Goal: Transaction & Acquisition: Book appointment/travel/reservation

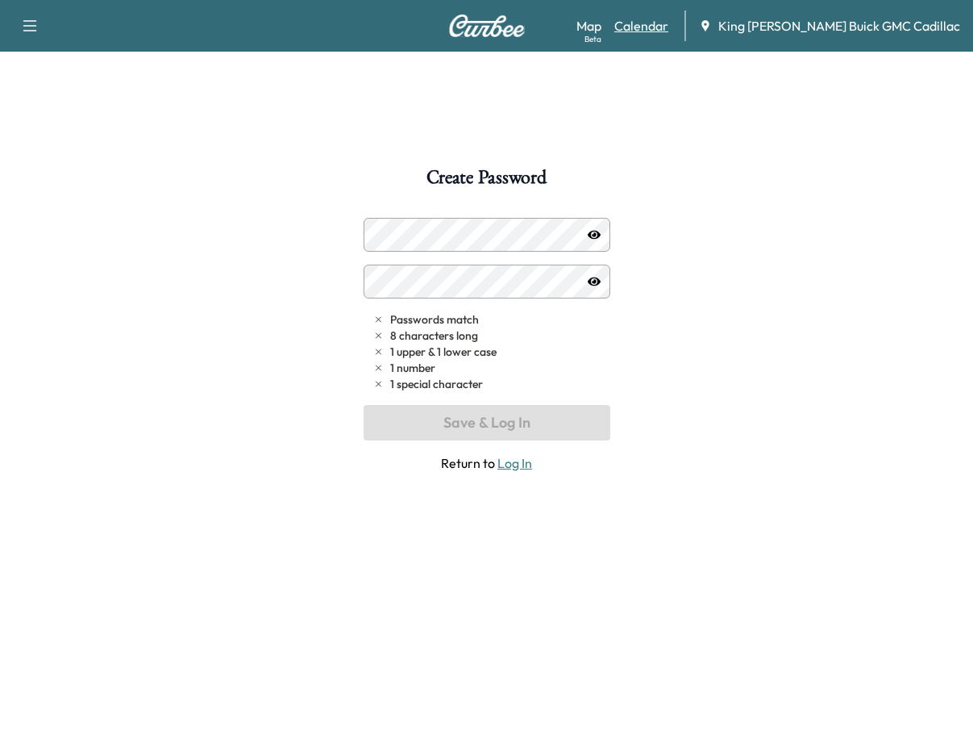
click at [668, 30] on link "Calendar" at bounding box center [641, 25] width 54 height 19
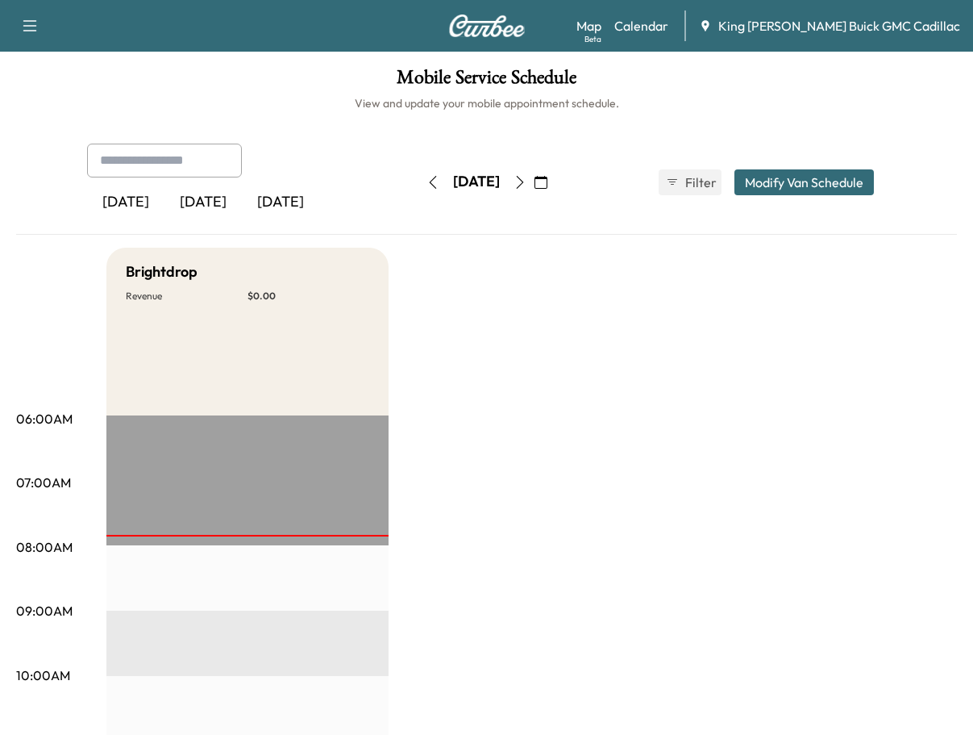
click at [216, 198] on div "[DATE]" at bounding box center [203, 202] width 77 height 37
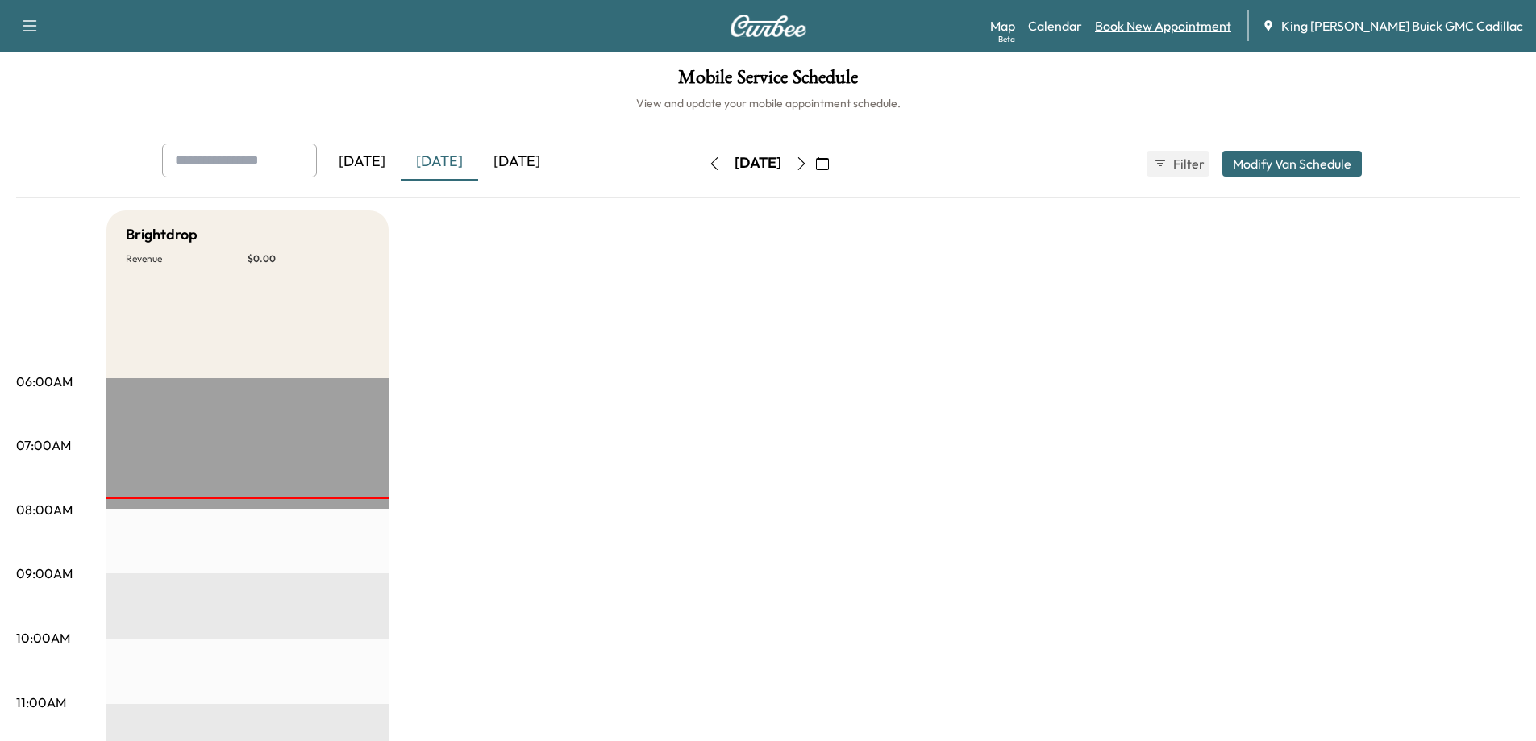
click at [985, 23] on link "Book New Appointment" at bounding box center [1163, 25] width 136 height 19
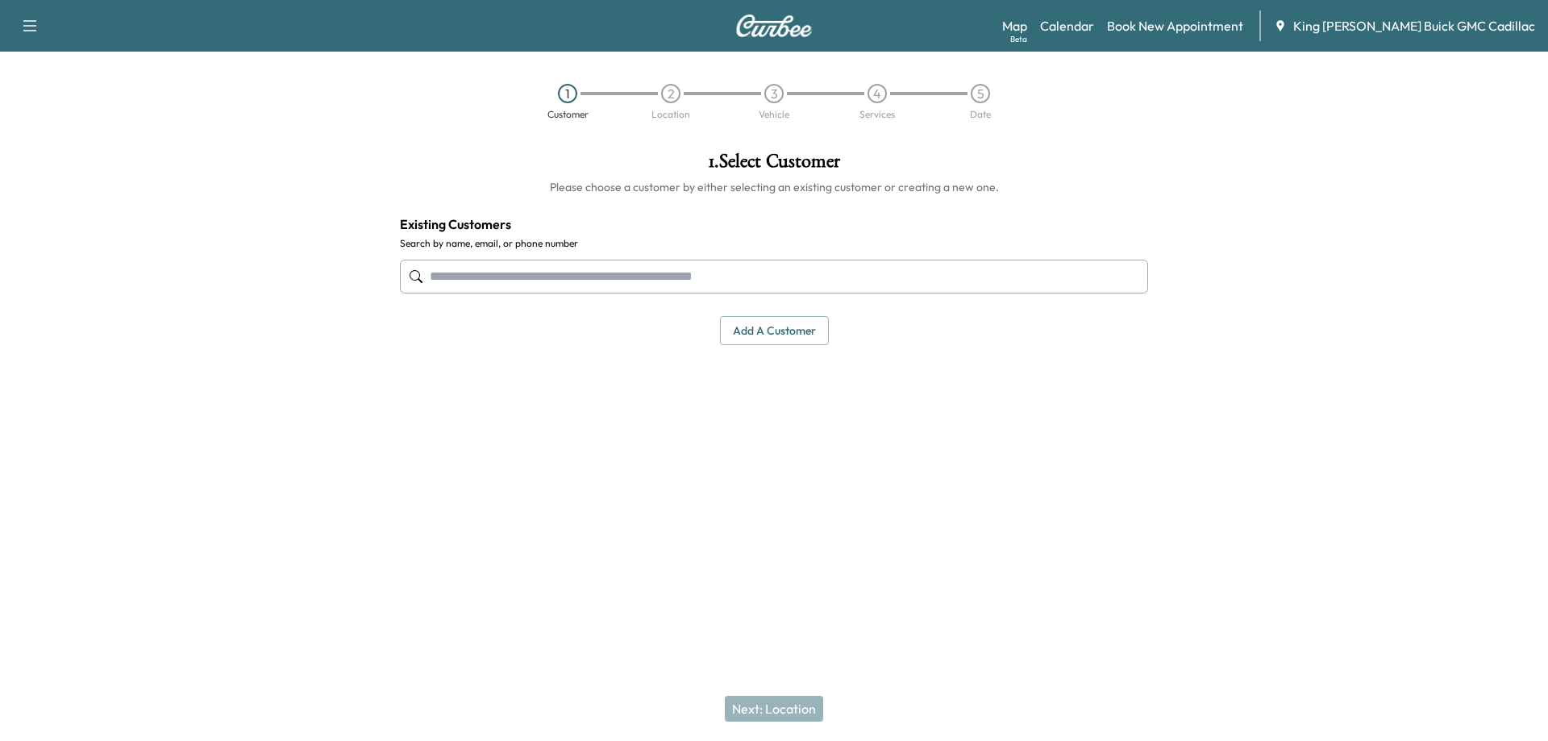
click at [595, 285] on input "text" at bounding box center [774, 277] width 748 height 34
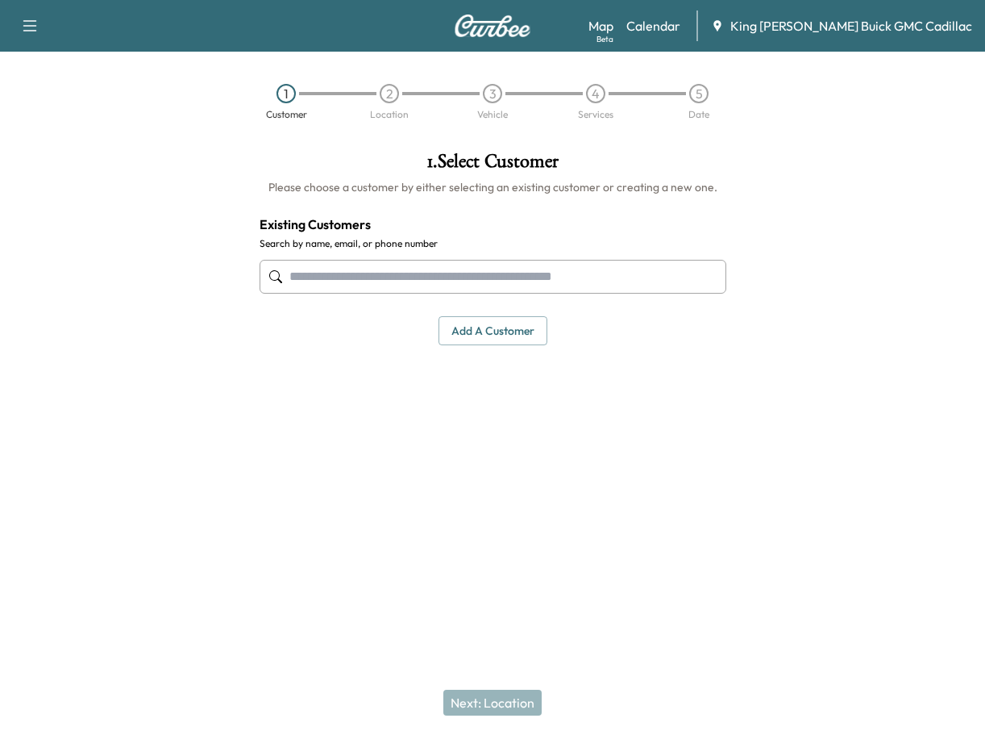
click at [420, 278] on input "text" at bounding box center [493, 277] width 467 height 34
paste input "**********"
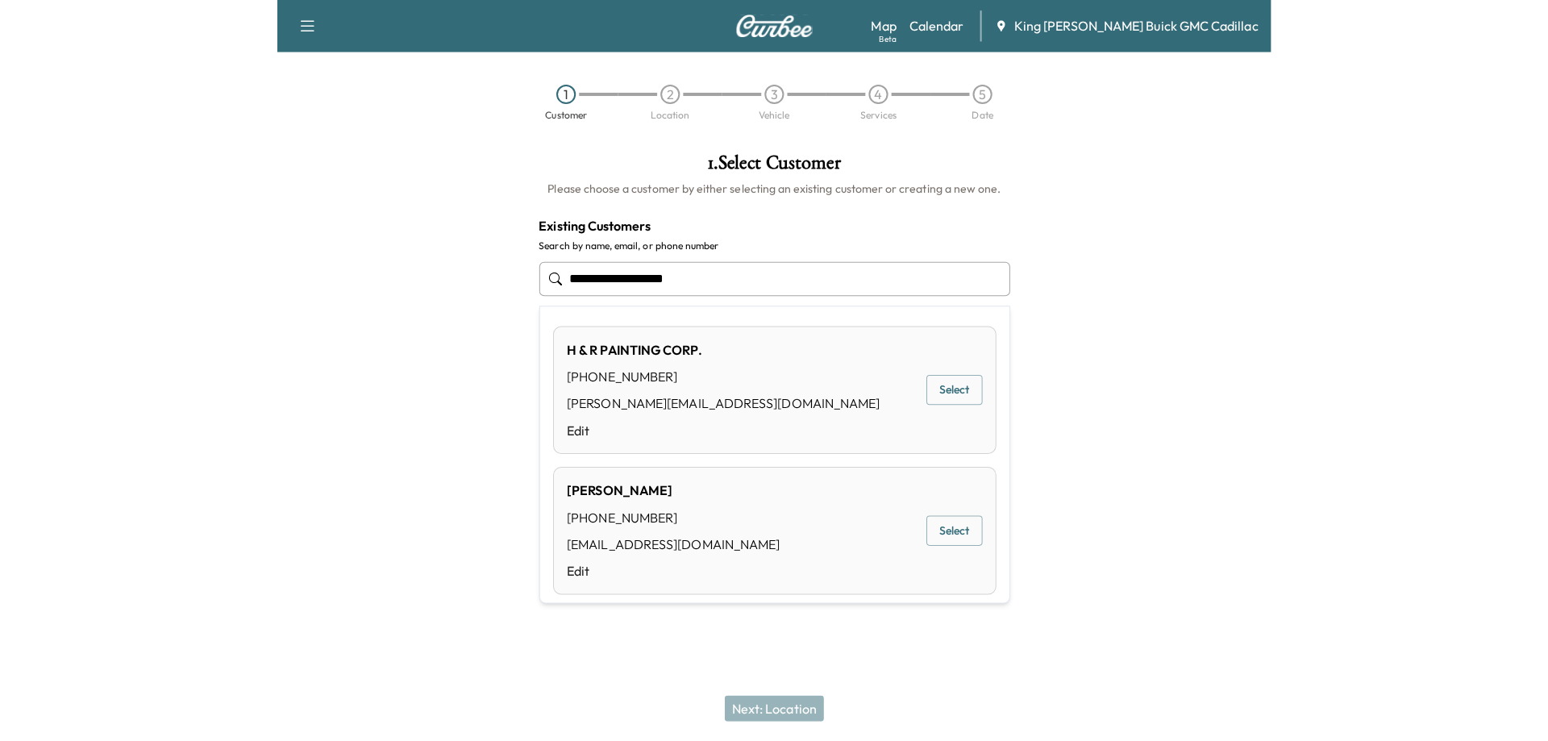
scroll to position [11, 0]
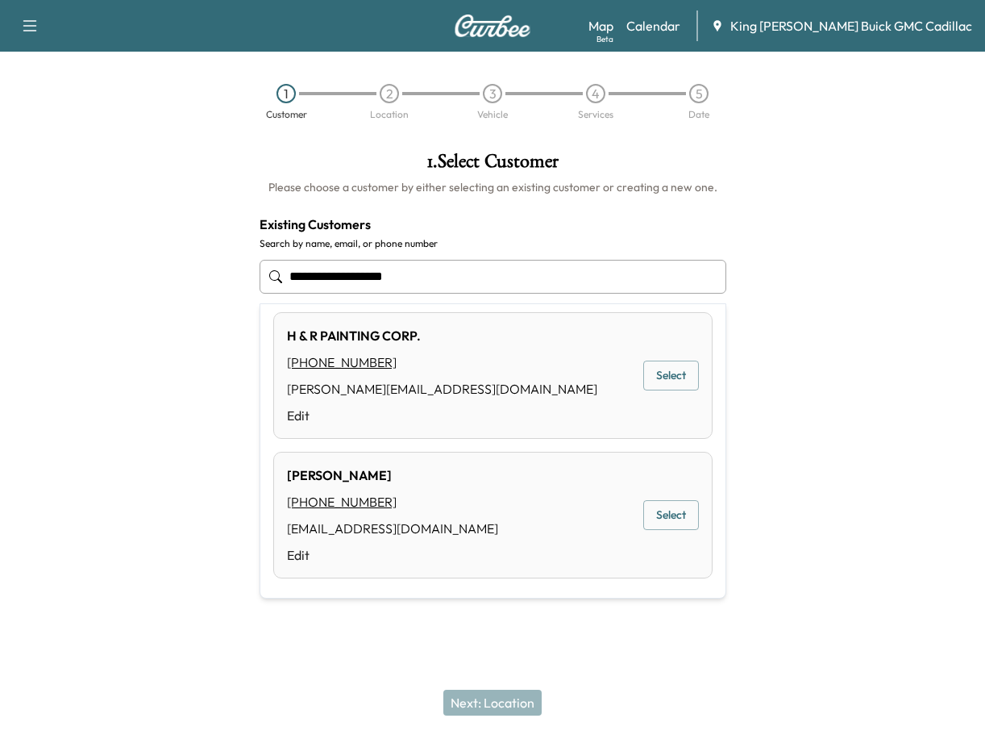
type input "**********"
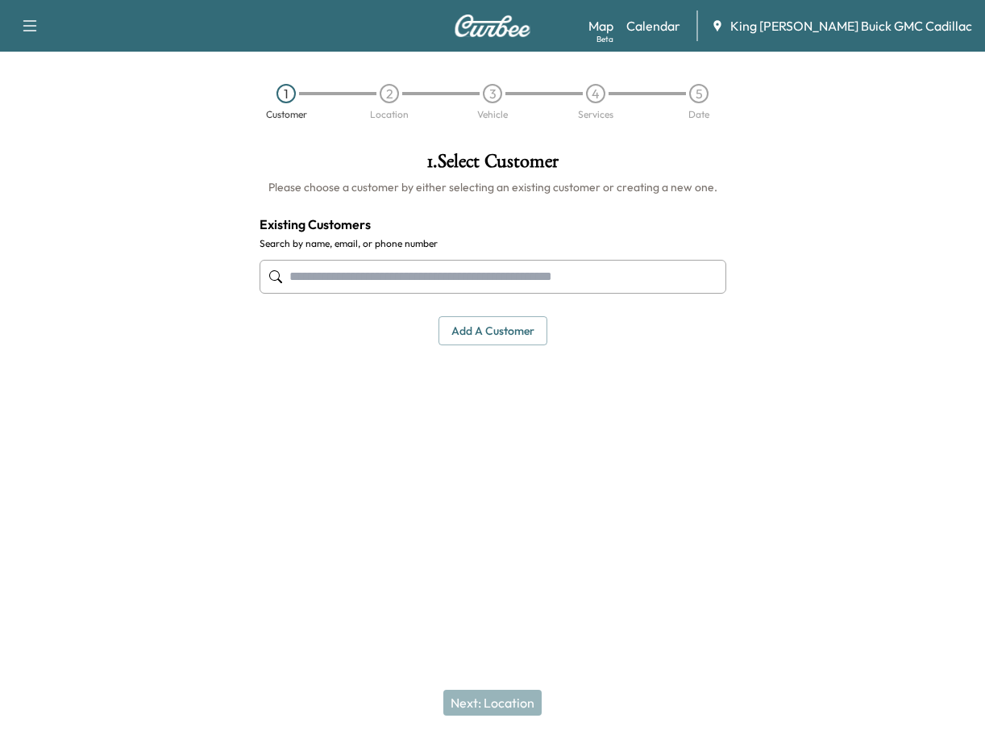
click at [442, 272] on input "text" at bounding box center [493, 277] width 467 height 34
drag, startPoint x: 522, startPoint y: 268, endPoint x: 537, endPoint y: 252, distance: 21.7
click at [522, 268] on input "text" at bounding box center [493, 277] width 467 height 34
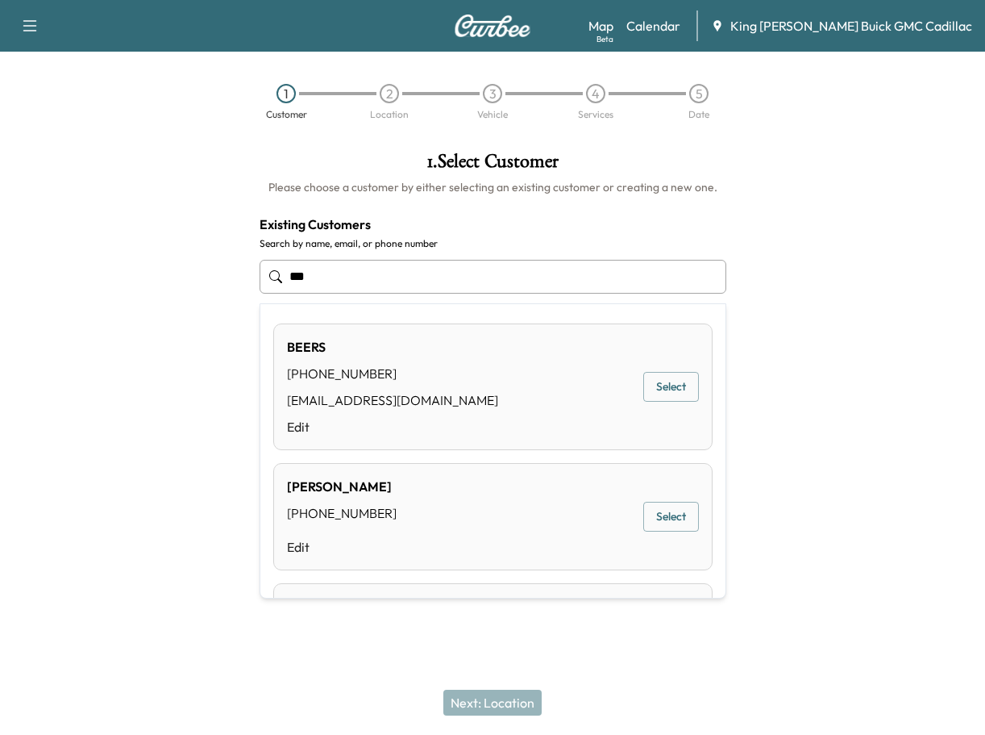
type input "***"
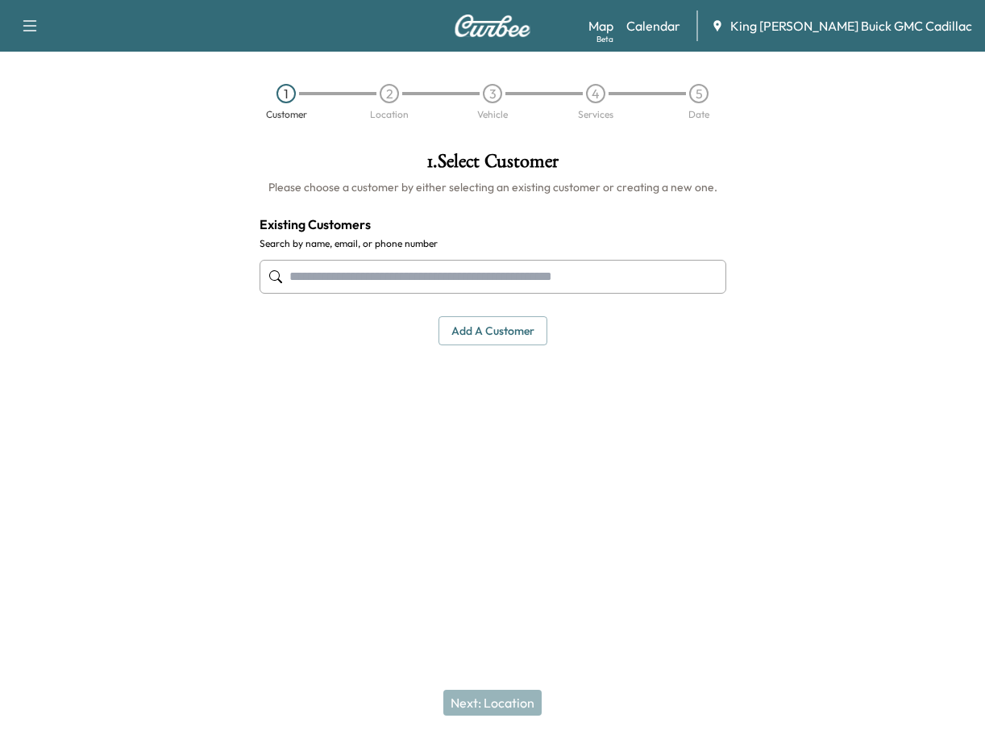
click at [471, 266] on input "text" at bounding box center [493, 277] width 467 height 34
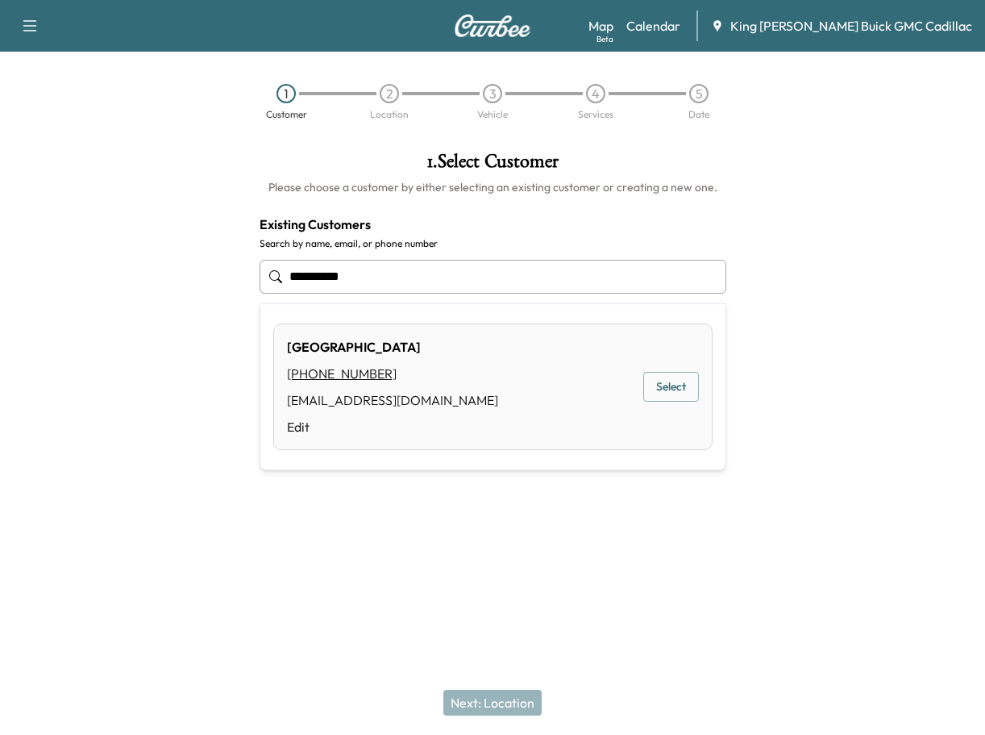
click at [643, 393] on button "Select" at bounding box center [671, 387] width 56 height 30
type input "******"
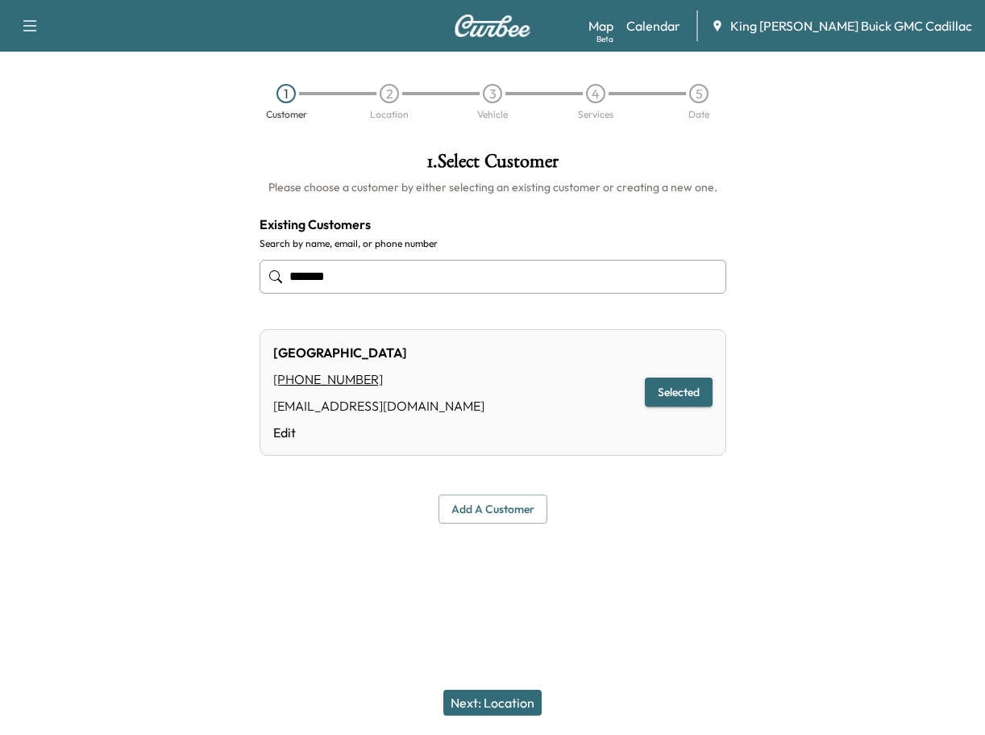
click at [510, 698] on button "Next: Location" at bounding box center [493, 702] width 98 height 26
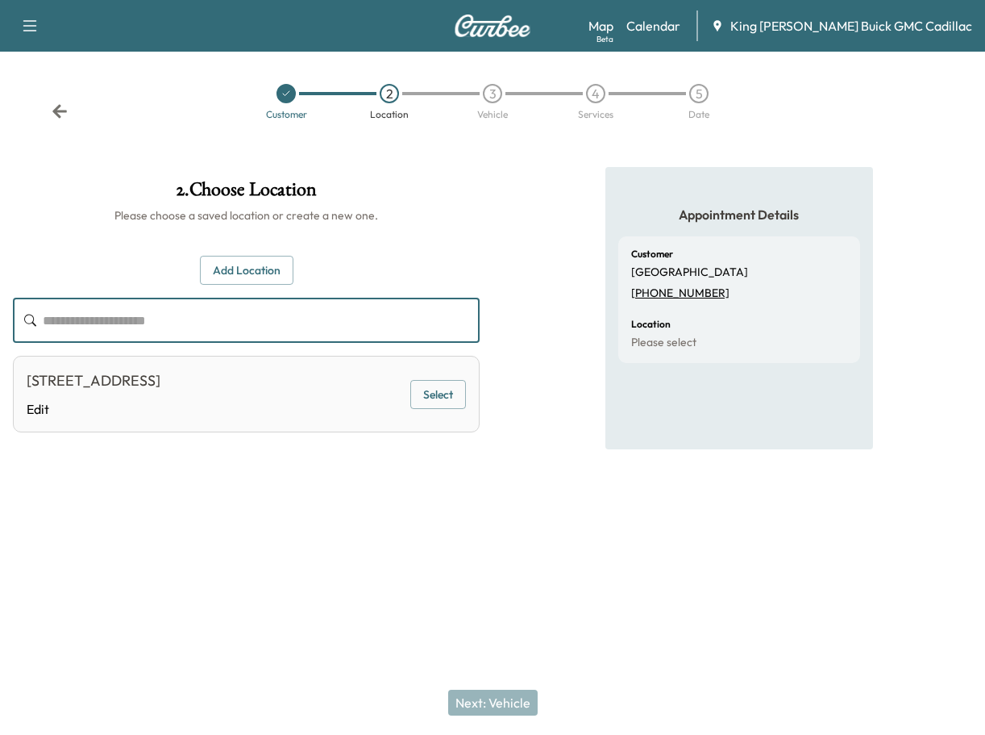
click at [239, 327] on input "text" at bounding box center [261, 320] width 437 height 45
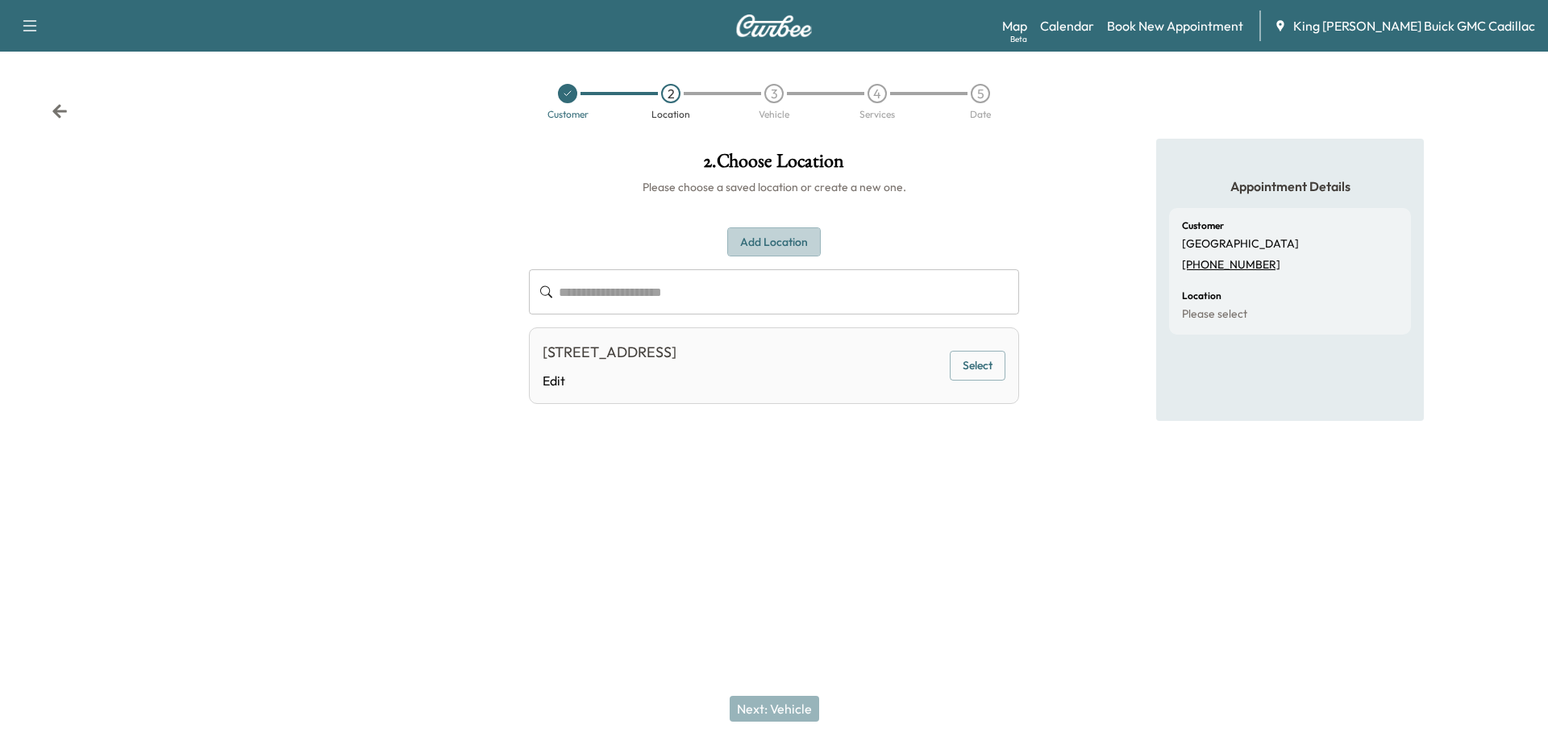
click at [761, 237] on button "Add Location" at bounding box center [774, 242] width 94 height 30
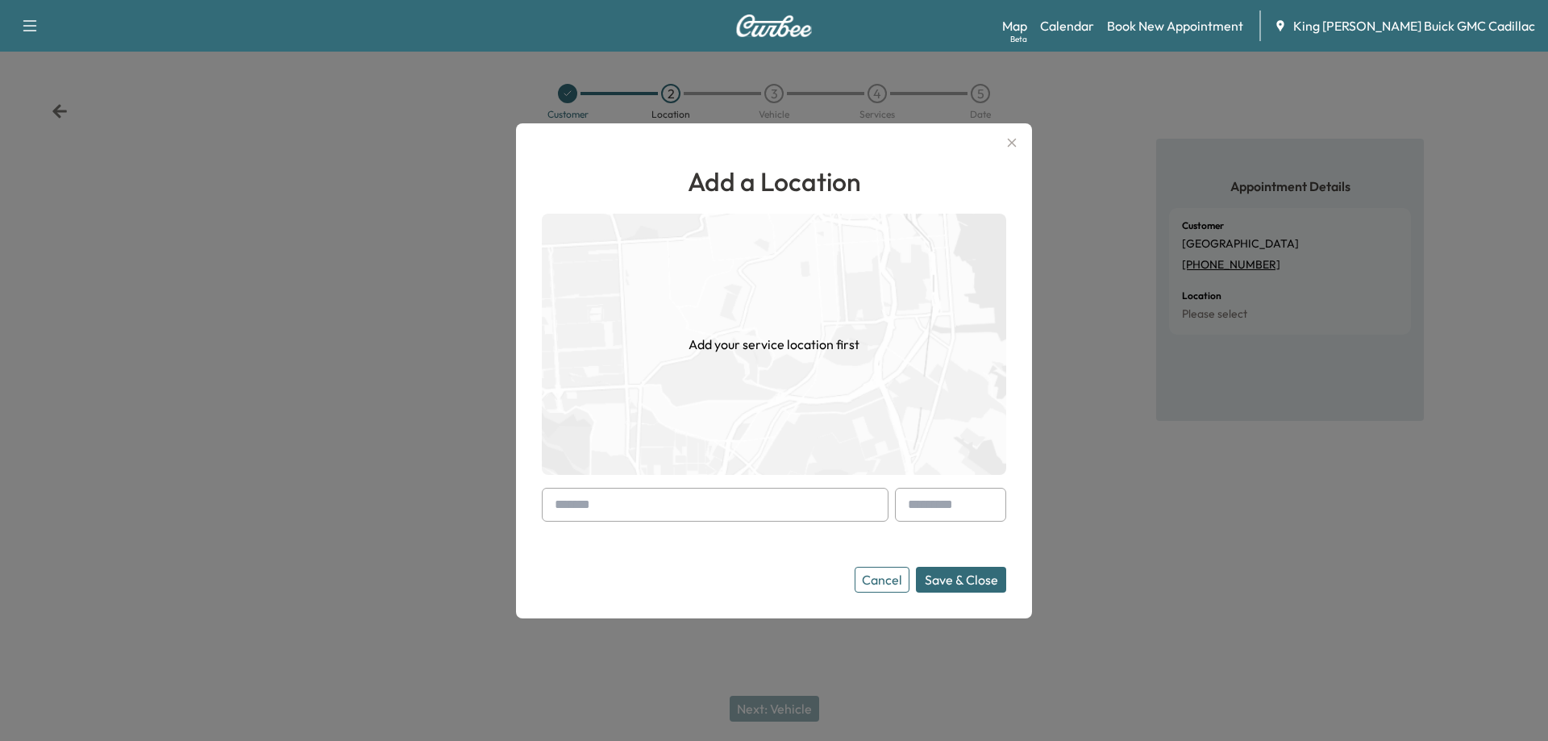
click at [616, 506] on input "text" at bounding box center [715, 505] width 347 height 34
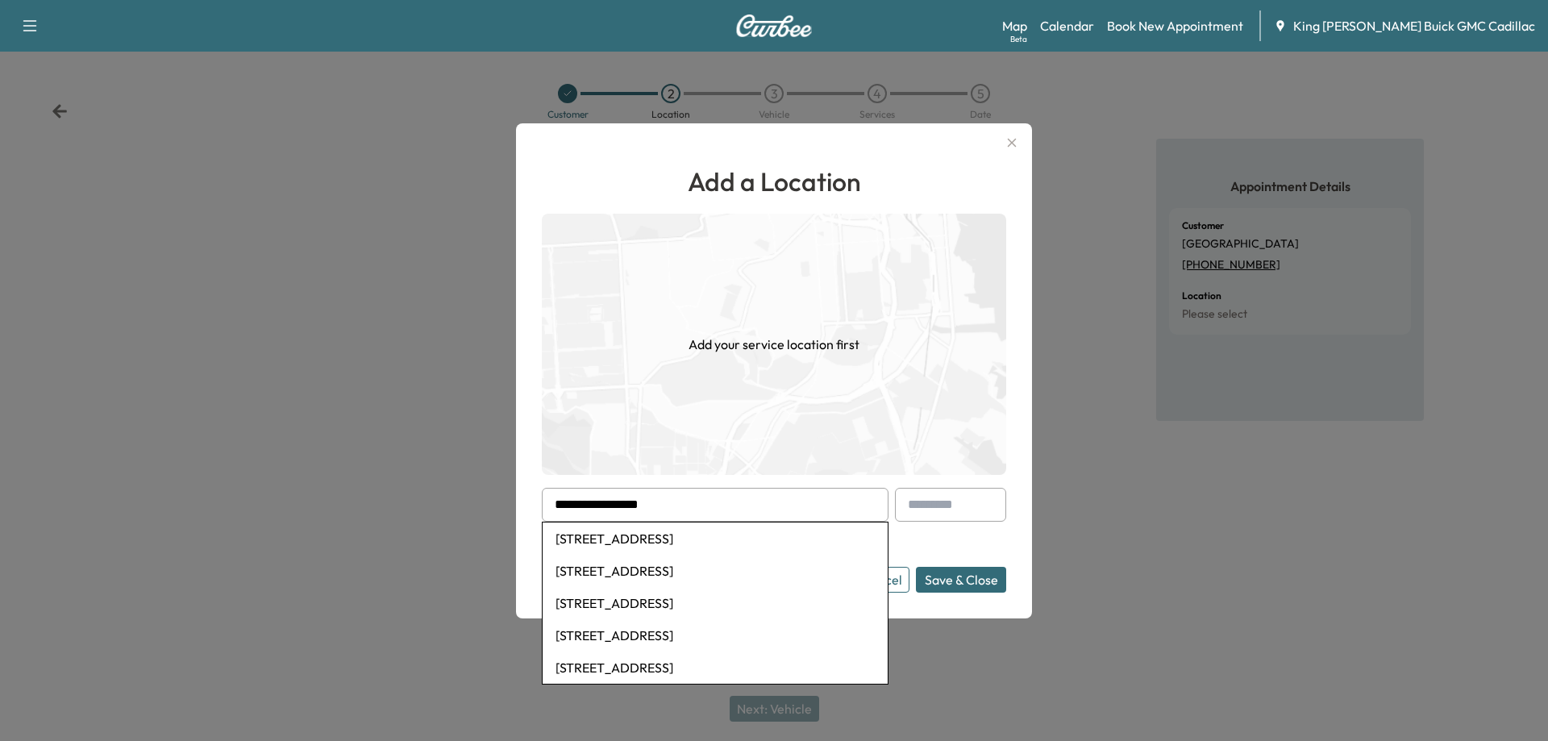
click at [668, 634] on li "[STREET_ADDRESS]" at bounding box center [715, 635] width 345 height 32
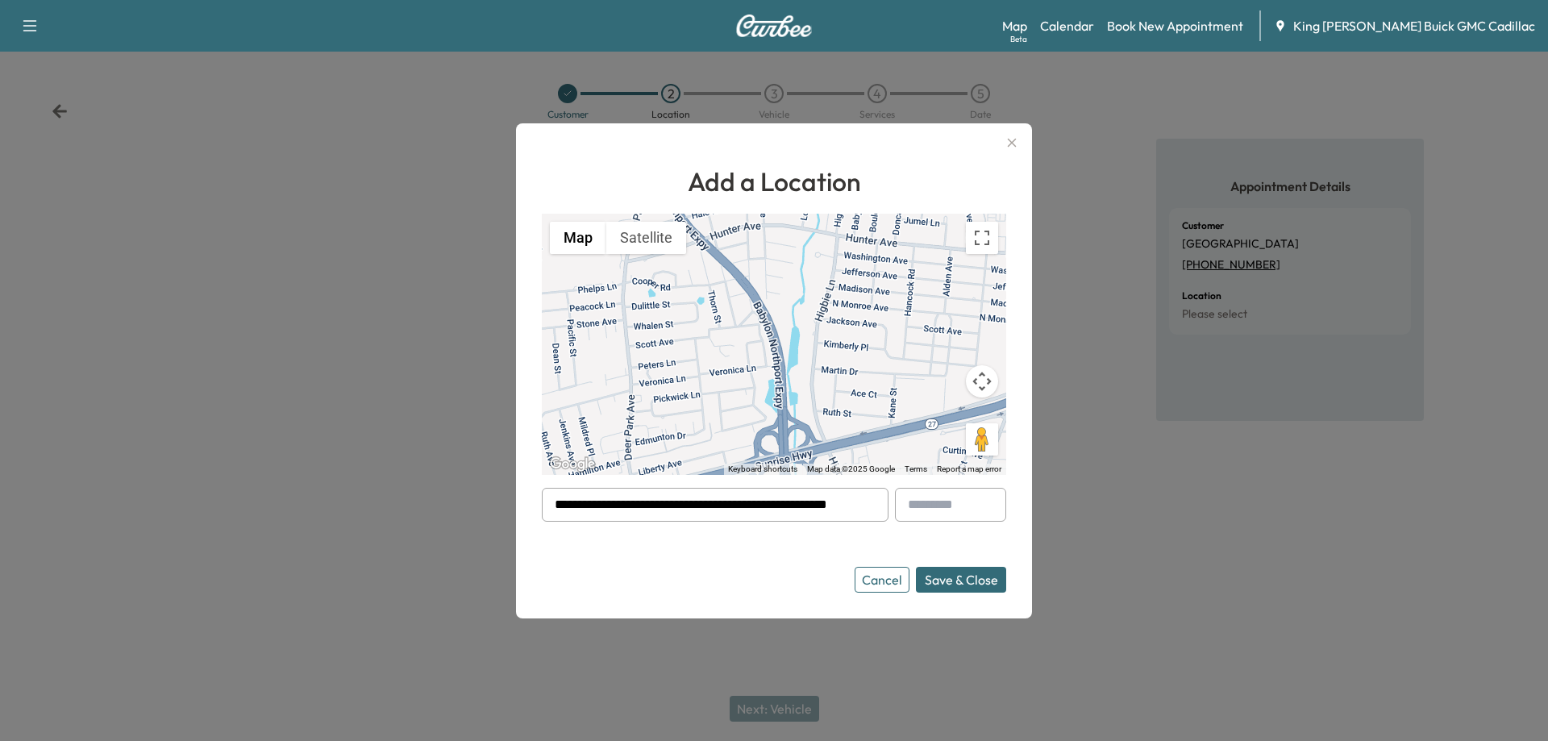
click at [962, 588] on button "Save & Close" at bounding box center [961, 580] width 90 height 26
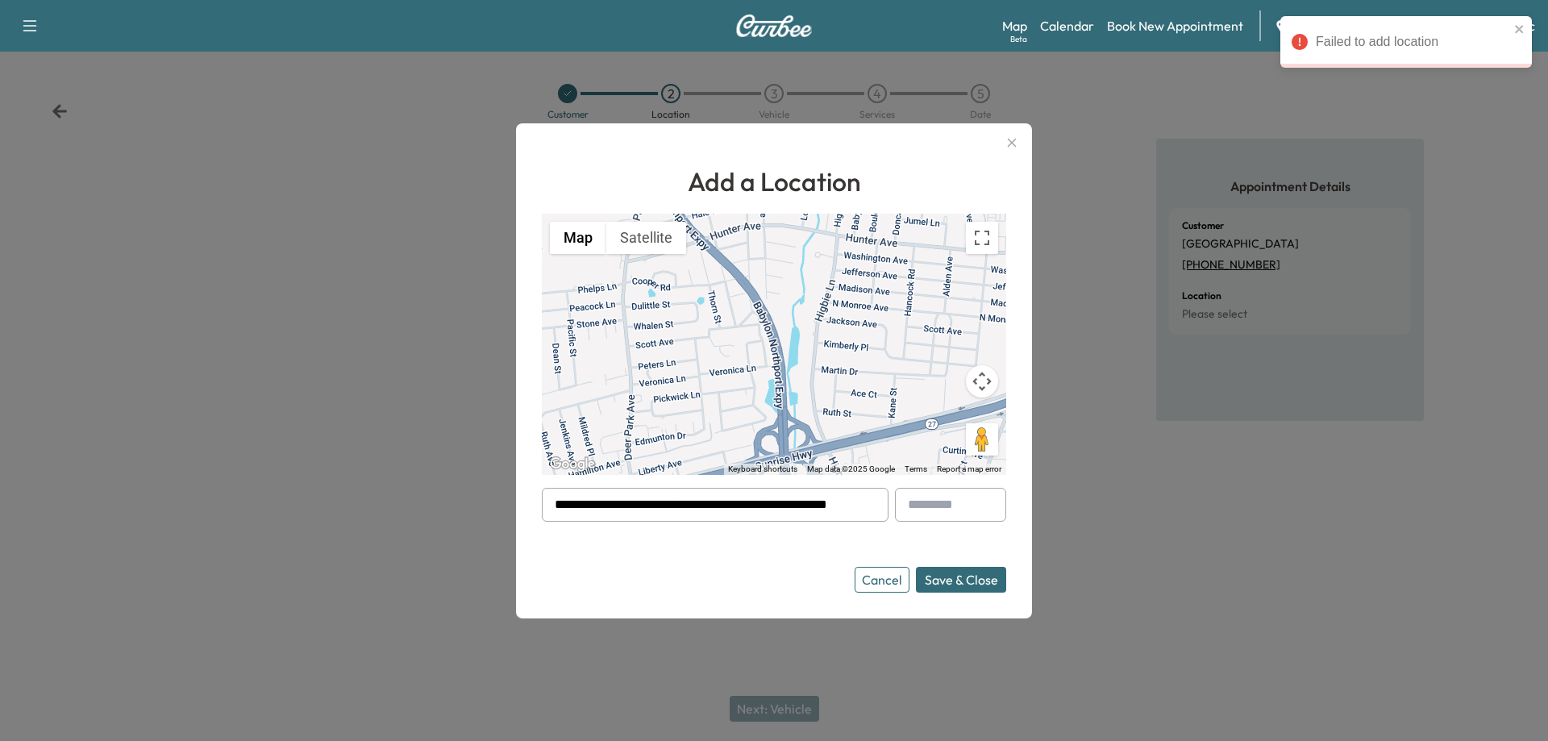
click at [932, 580] on button "Save & Close" at bounding box center [961, 580] width 90 height 26
click at [753, 505] on input "**********" at bounding box center [715, 505] width 347 height 34
drag, startPoint x: 756, startPoint y: 504, endPoint x: 979, endPoint y: 513, distance: 223.5
click at [977, 513] on form "**********" at bounding box center [774, 540] width 464 height 105
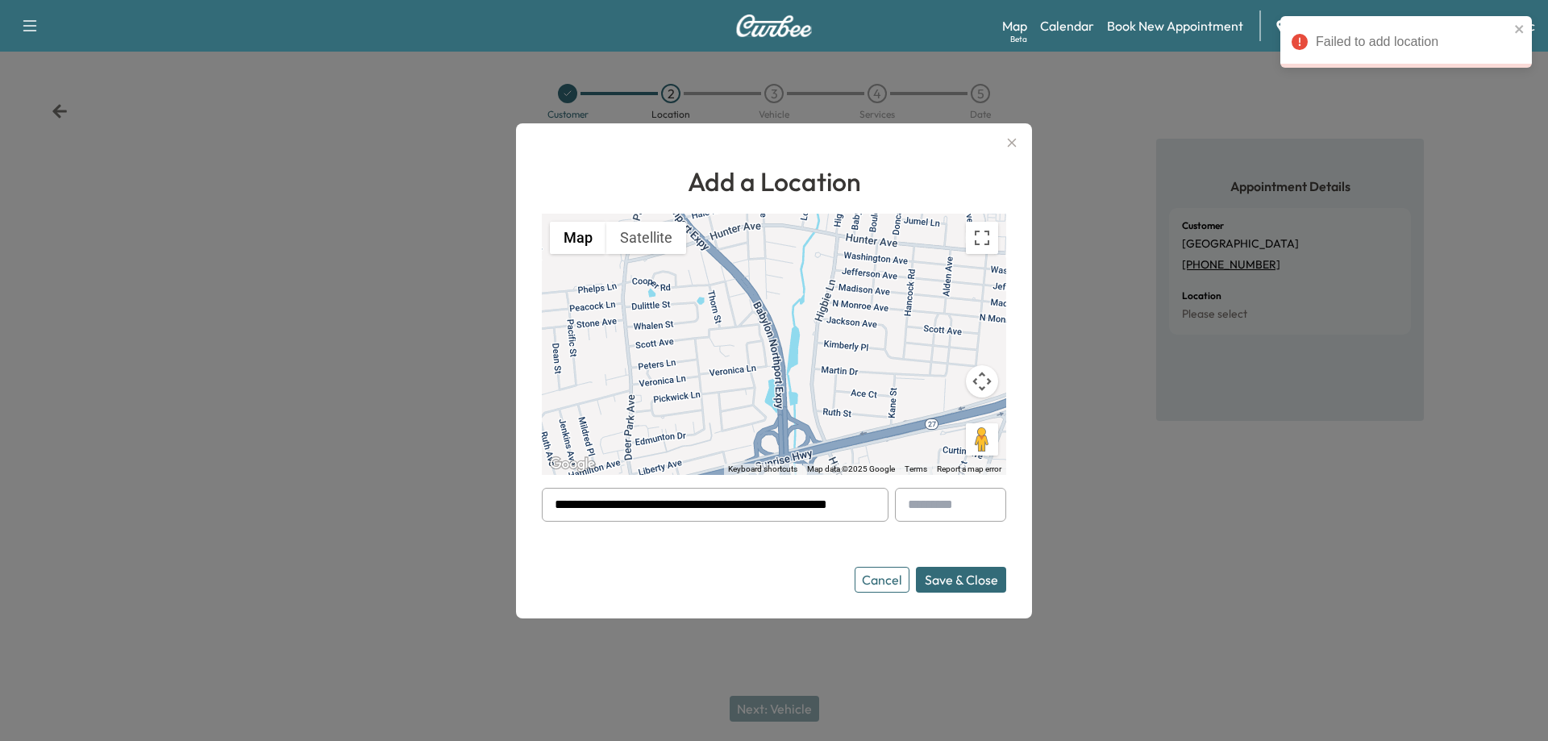
click at [797, 504] on input "**********" at bounding box center [715, 505] width 347 height 34
drag, startPoint x: 824, startPoint y: 506, endPoint x: 979, endPoint y: 523, distance: 155.8
click at [979, 523] on form "**********" at bounding box center [774, 540] width 464 height 105
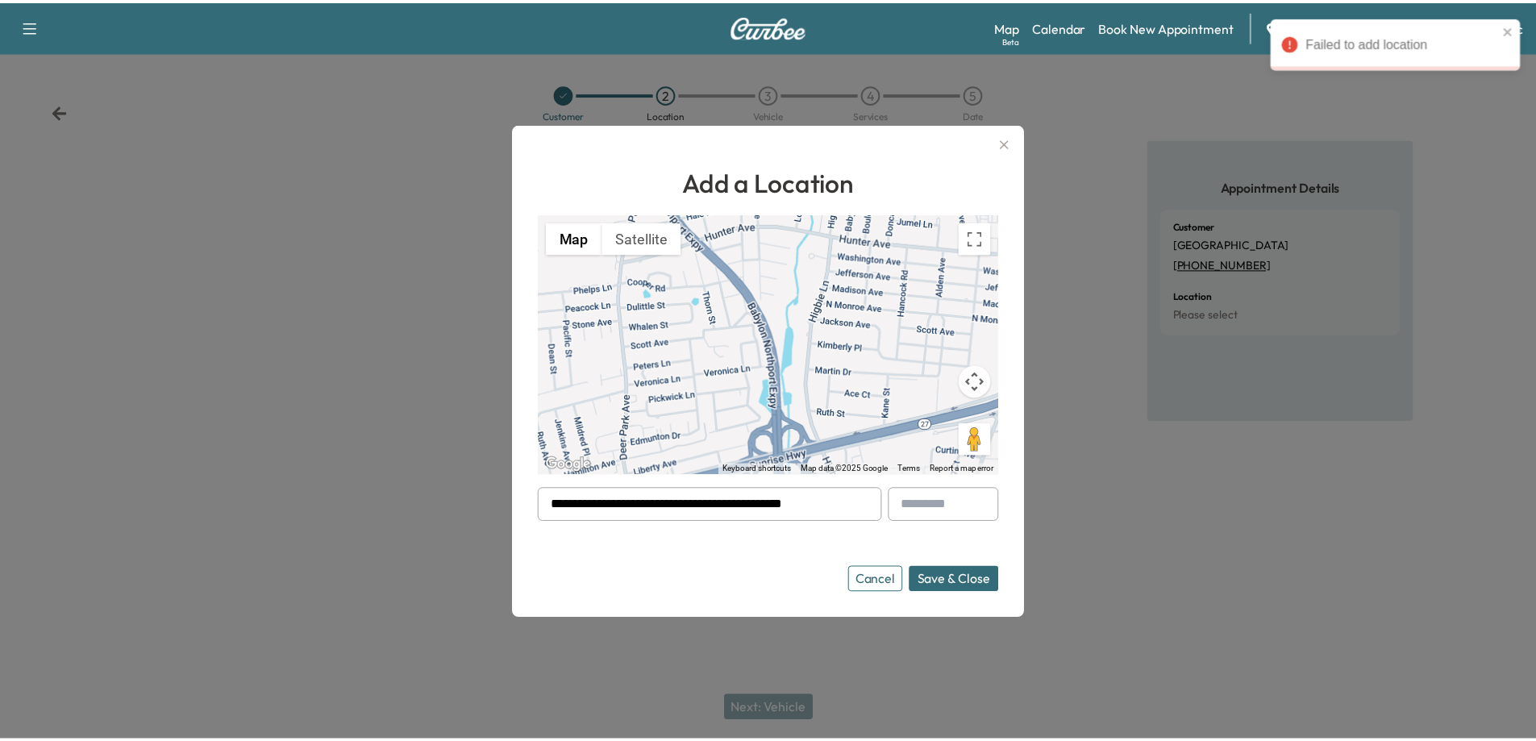
scroll to position [0, 0]
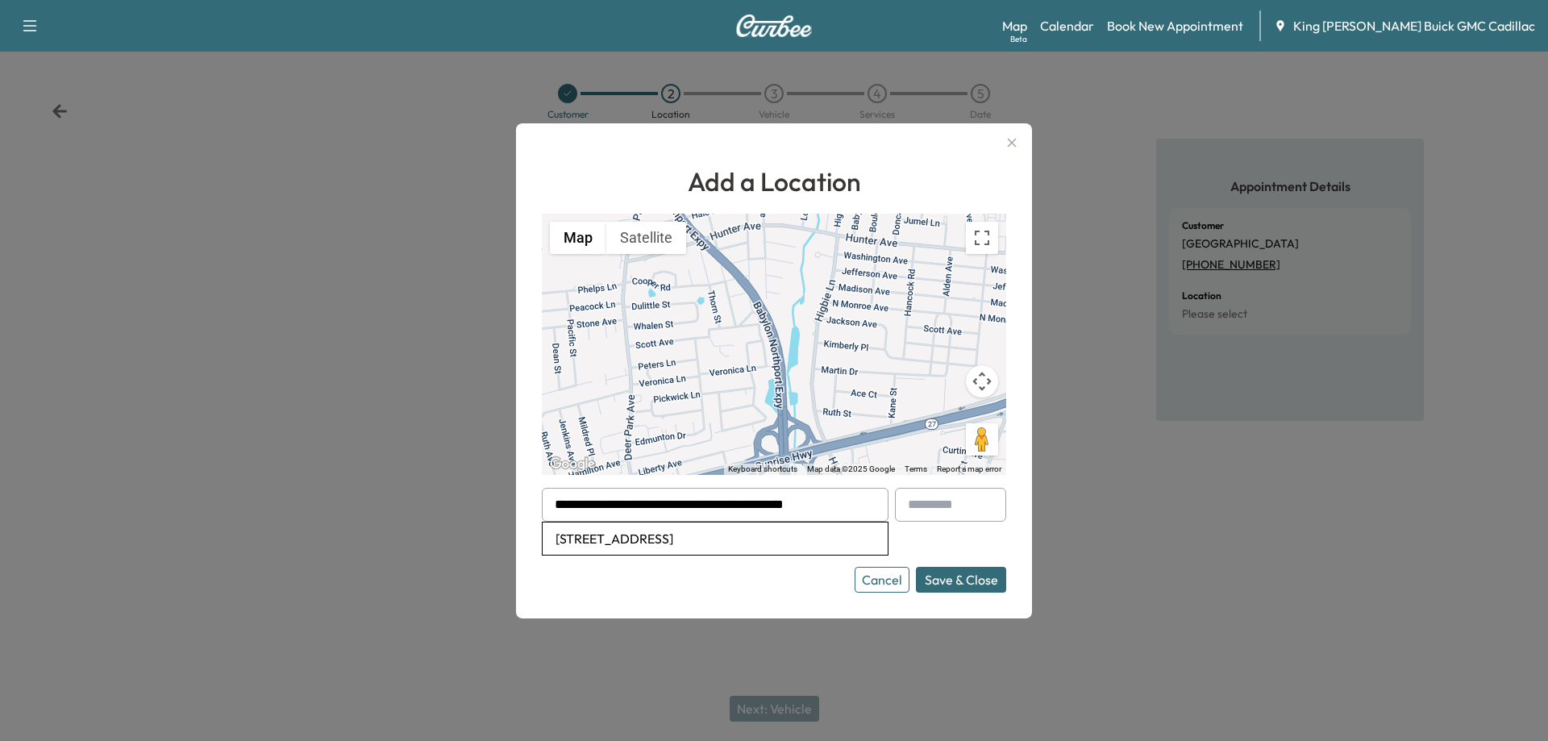
drag, startPoint x: 862, startPoint y: 510, endPoint x: 582, endPoint y: 515, distance: 279.9
click at [582, 515] on input "**********" at bounding box center [715, 505] width 347 height 34
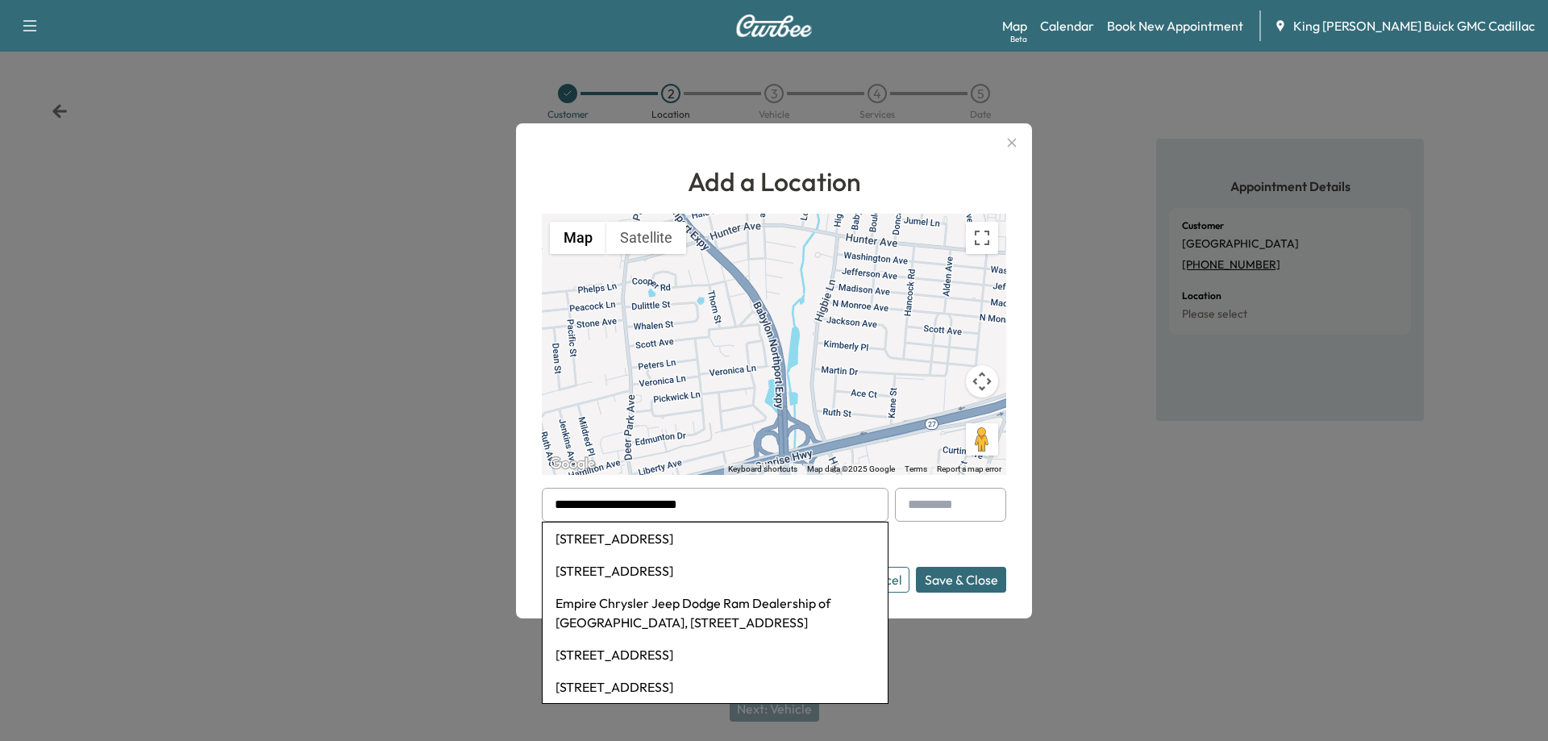
click at [606, 671] on li "[STREET_ADDRESS]" at bounding box center [715, 655] width 345 height 32
type input "**********"
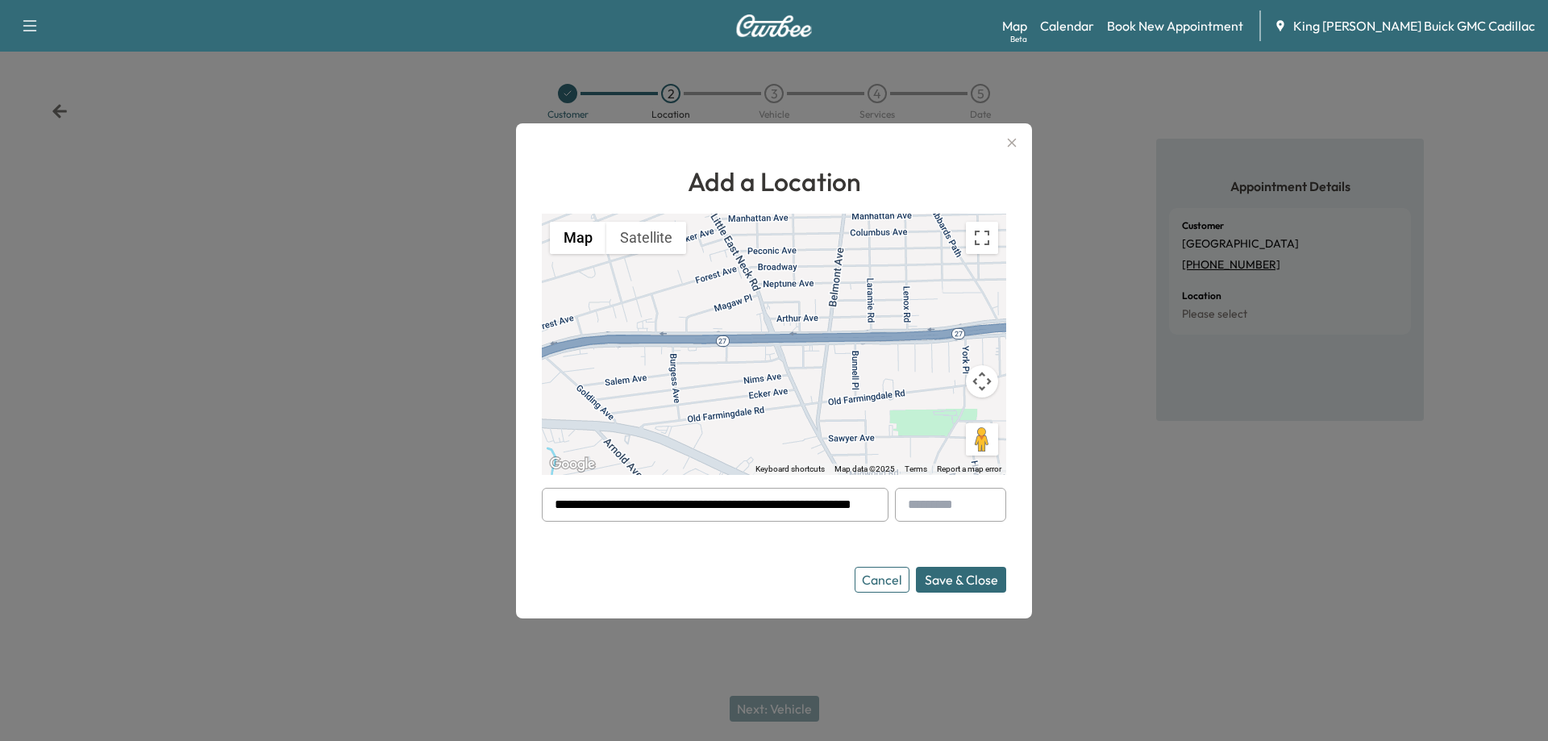
click at [943, 580] on button "Save & Close" at bounding box center [961, 580] width 90 height 26
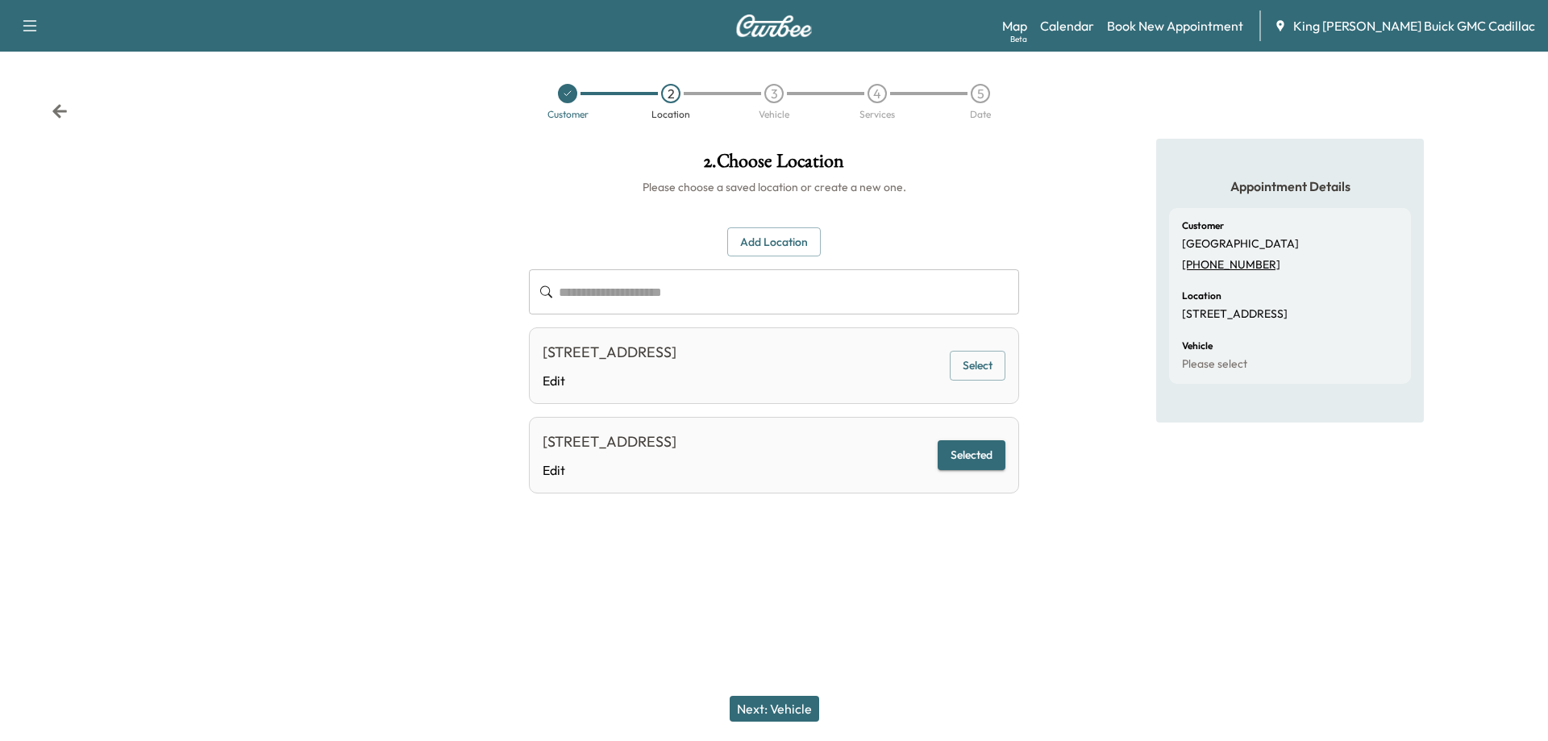
click at [797, 715] on button "Next: Vehicle" at bounding box center [775, 709] width 90 height 26
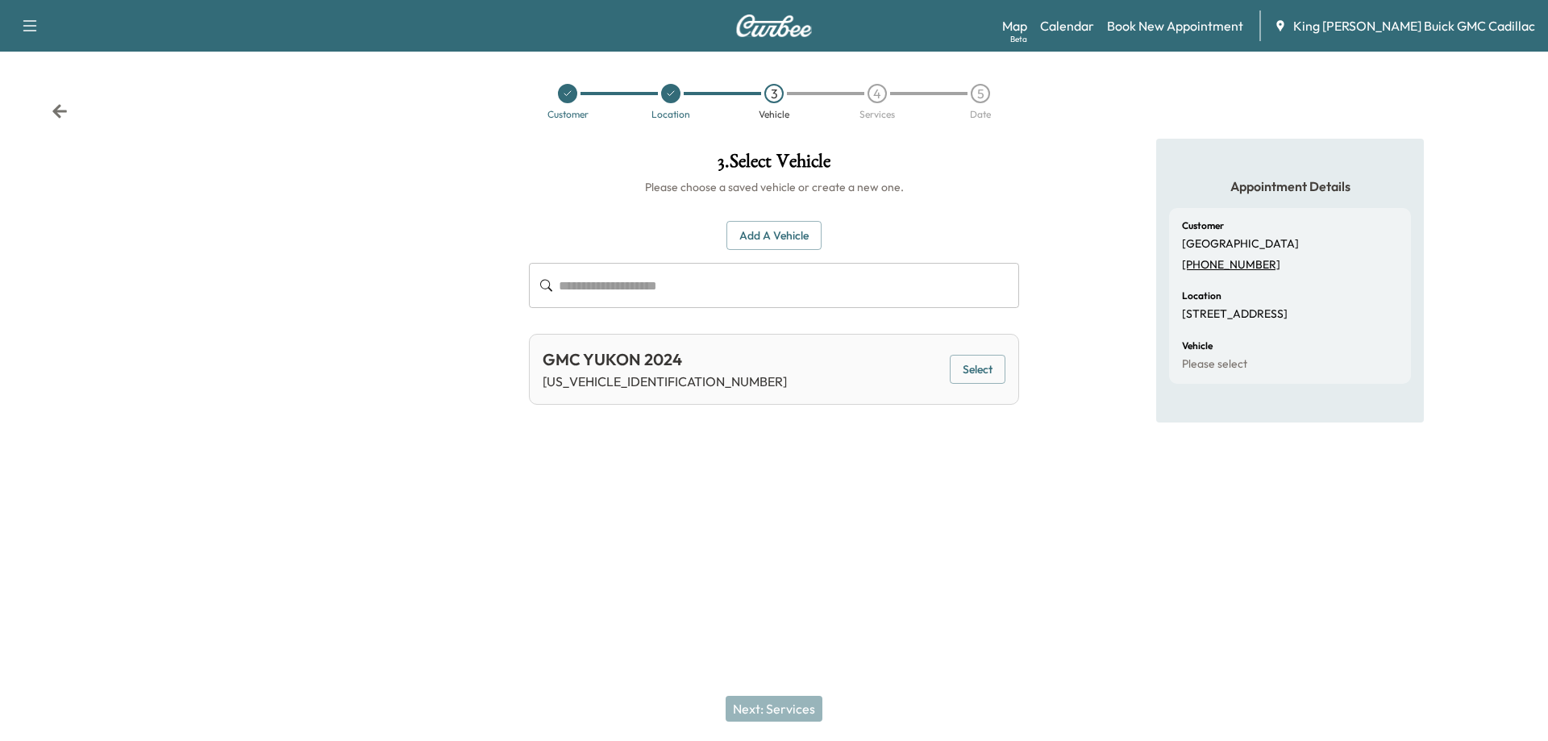
click at [985, 358] on button "Select" at bounding box center [978, 370] width 56 height 30
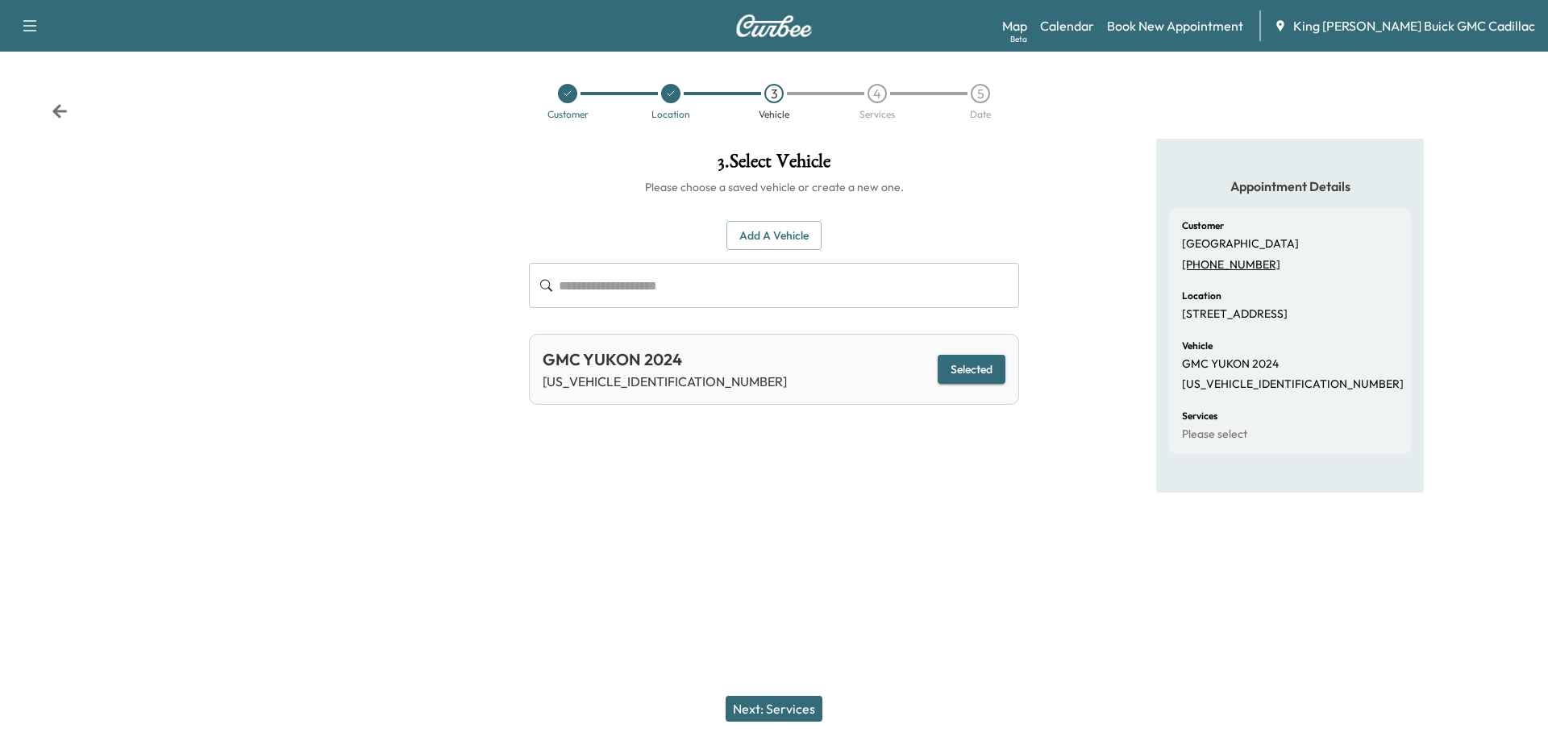
click at [777, 714] on button "Next: Services" at bounding box center [774, 709] width 97 height 26
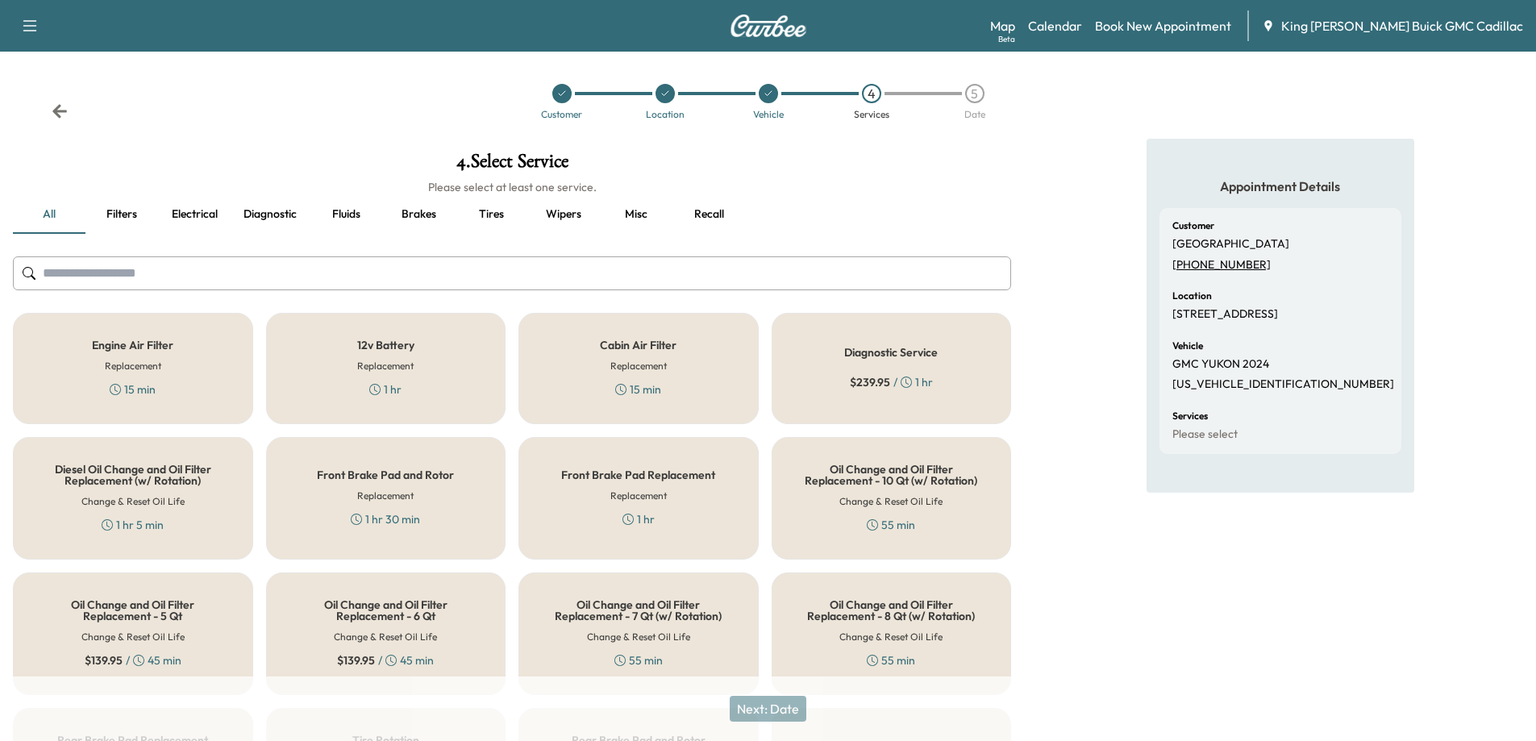
click at [181, 269] on input "text" at bounding box center [512, 273] width 998 height 34
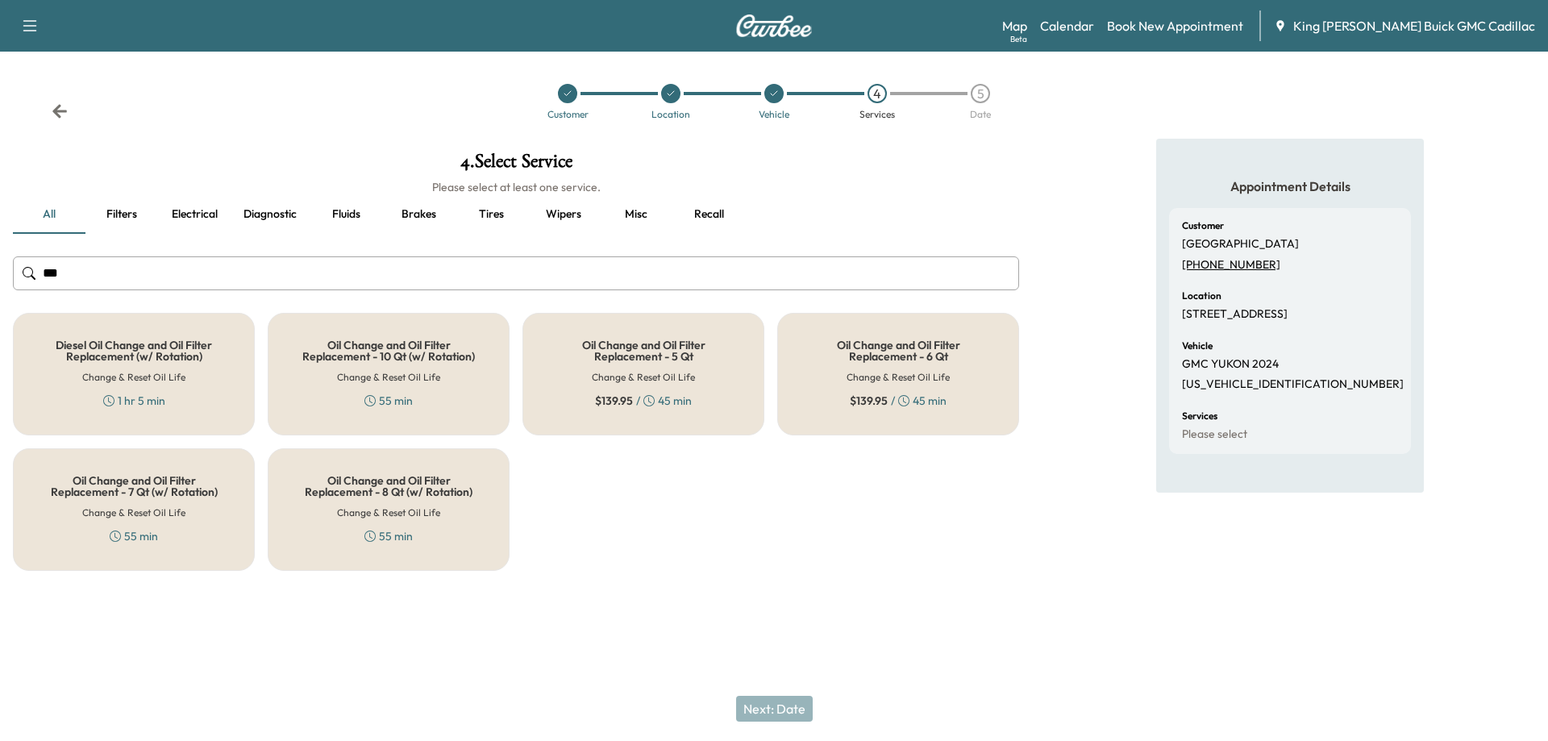
click at [820, 381] on div "Oil Change and Oil Filter Replacement - 6 Qt Change & Reset Oil Life $ 139.95 /…" at bounding box center [898, 374] width 242 height 123
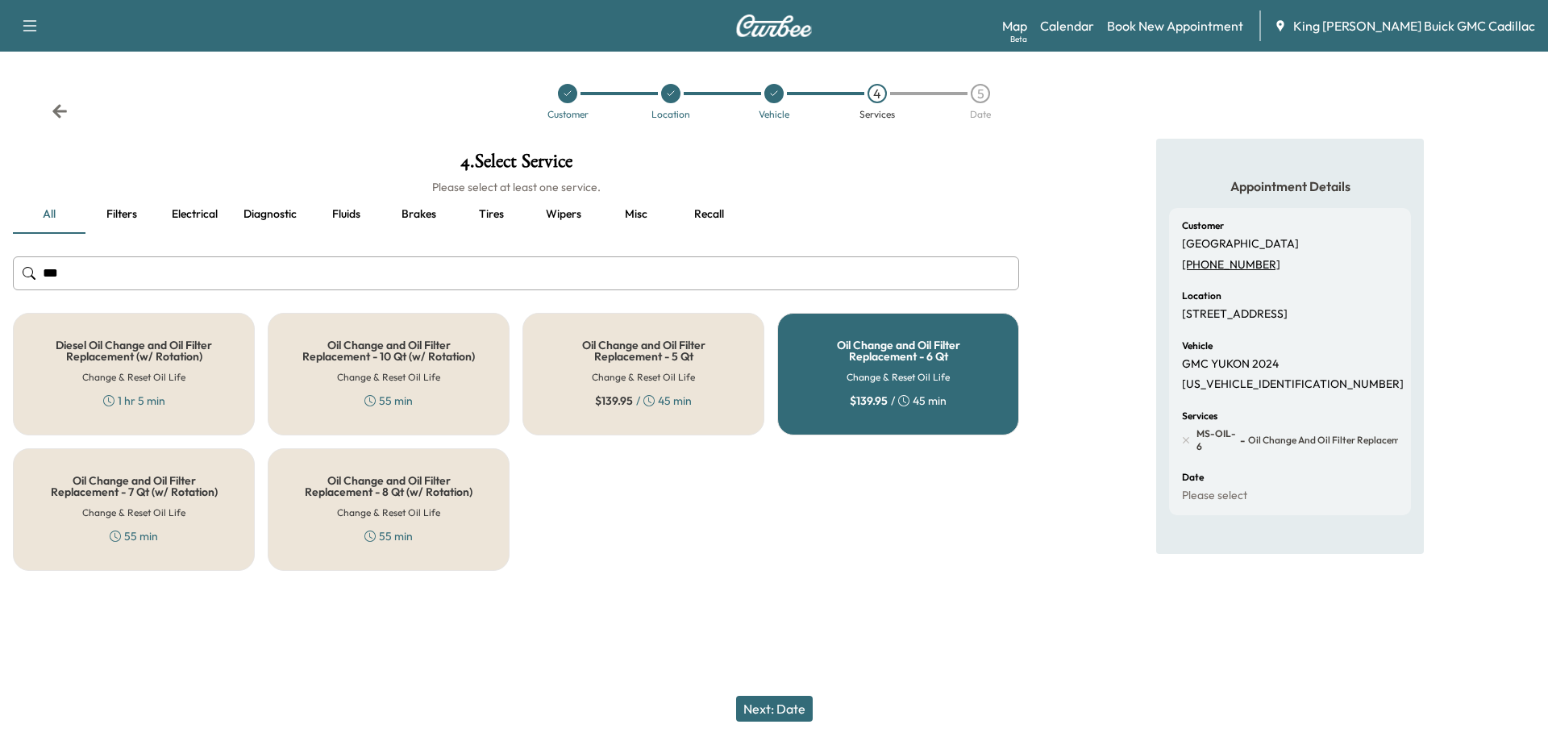
click at [203, 270] on input "***" at bounding box center [516, 273] width 1006 height 34
drag, startPoint x: 203, startPoint y: 270, endPoint x: 40, endPoint y: 262, distance: 163.1
click at [42, 264] on input "***" at bounding box center [516, 273] width 1006 height 34
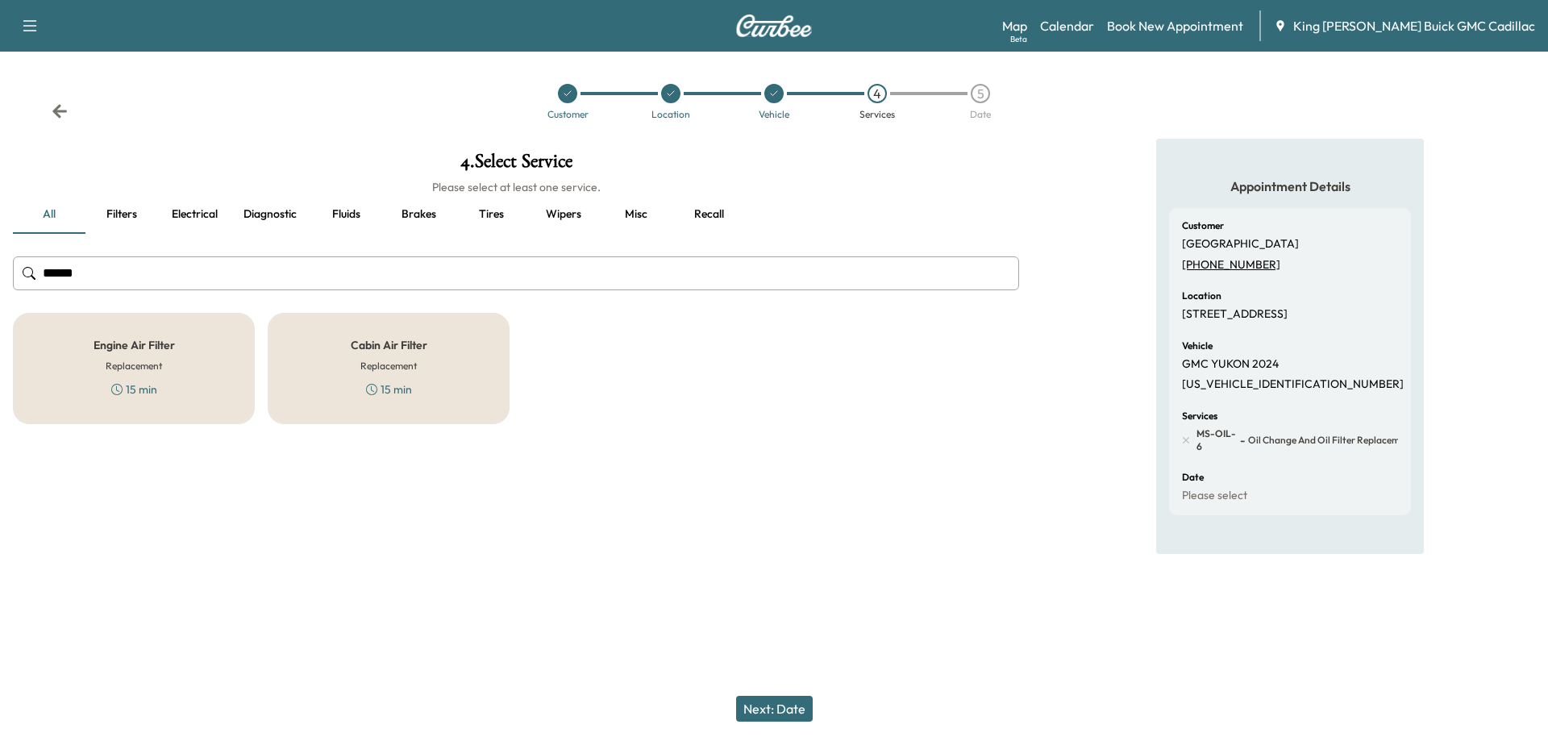
click at [383, 359] on h6 "Replacement" at bounding box center [388, 366] width 56 height 15
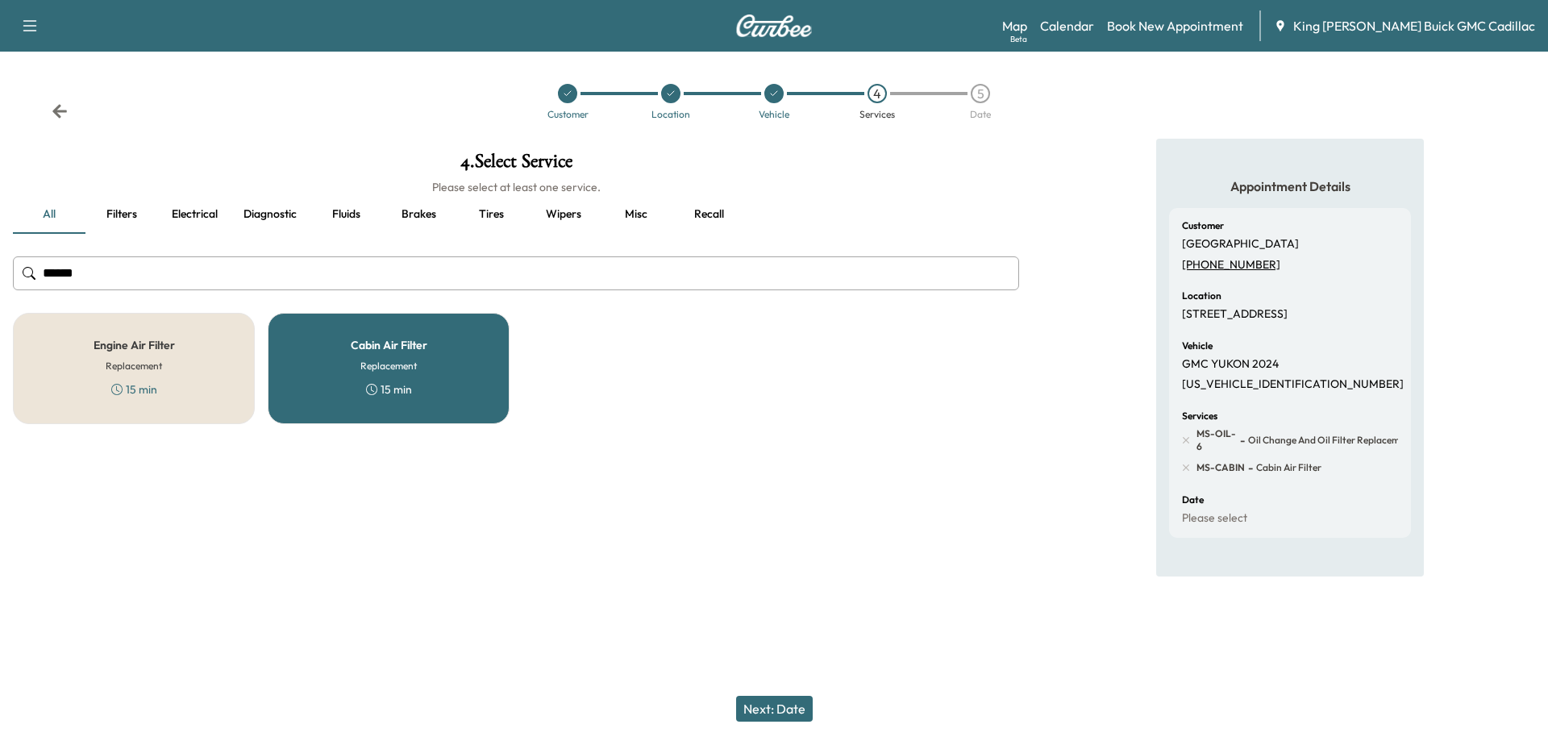
drag, startPoint x: 187, startPoint y: 280, endPoint x: 0, endPoint y: 280, distance: 187.1
click at [0, 280] on div "4 . Select Service Please select at least one service. all Filters Electrical D…" at bounding box center [516, 288] width 1032 height 298
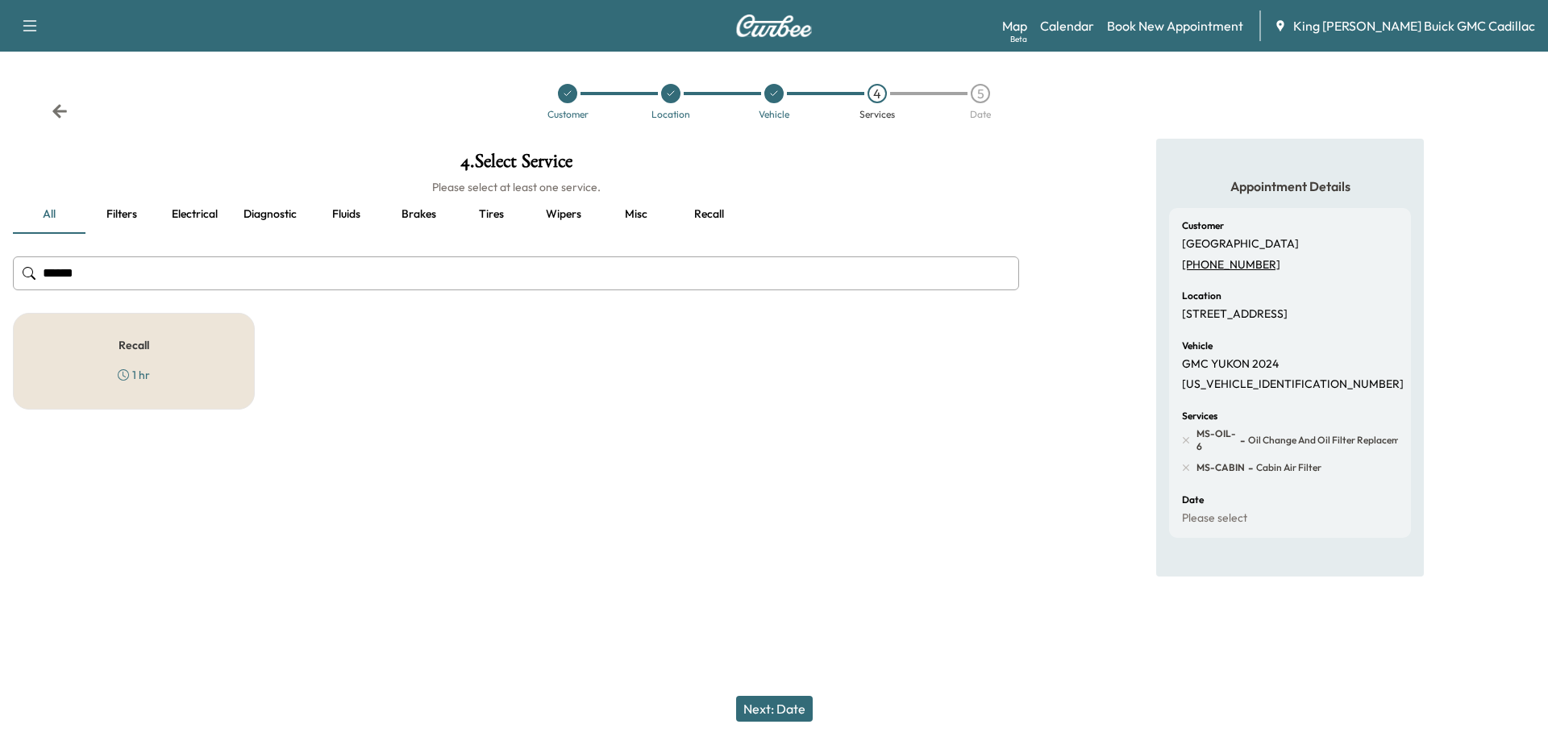
type input "******"
click at [123, 349] on h5 "Recall" at bounding box center [134, 344] width 31 height 11
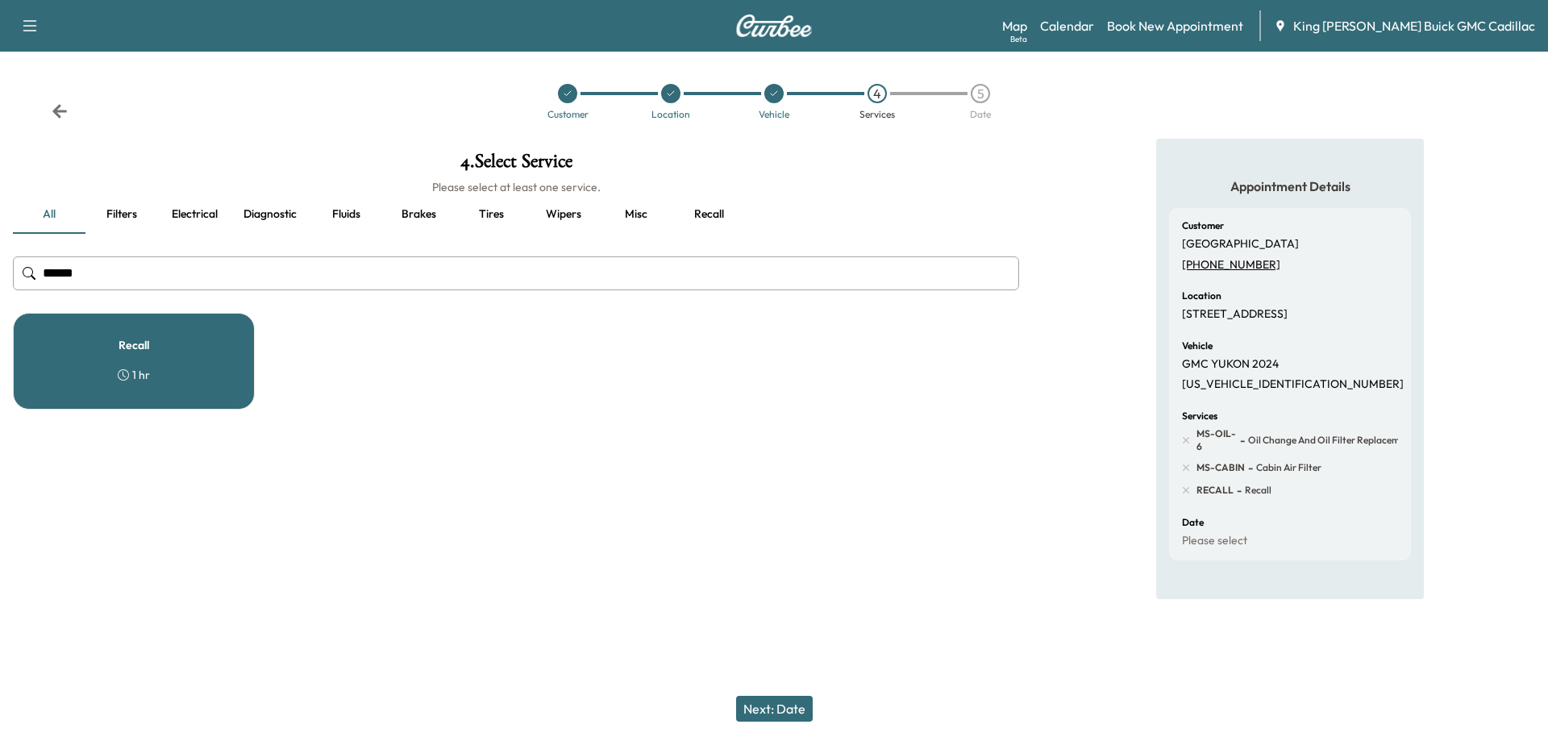
click at [701, 223] on button "Recall" at bounding box center [709, 214] width 73 height 39
click at [649, 221] on button "Misc" at bounding box center [636, 214] width 73 height 39
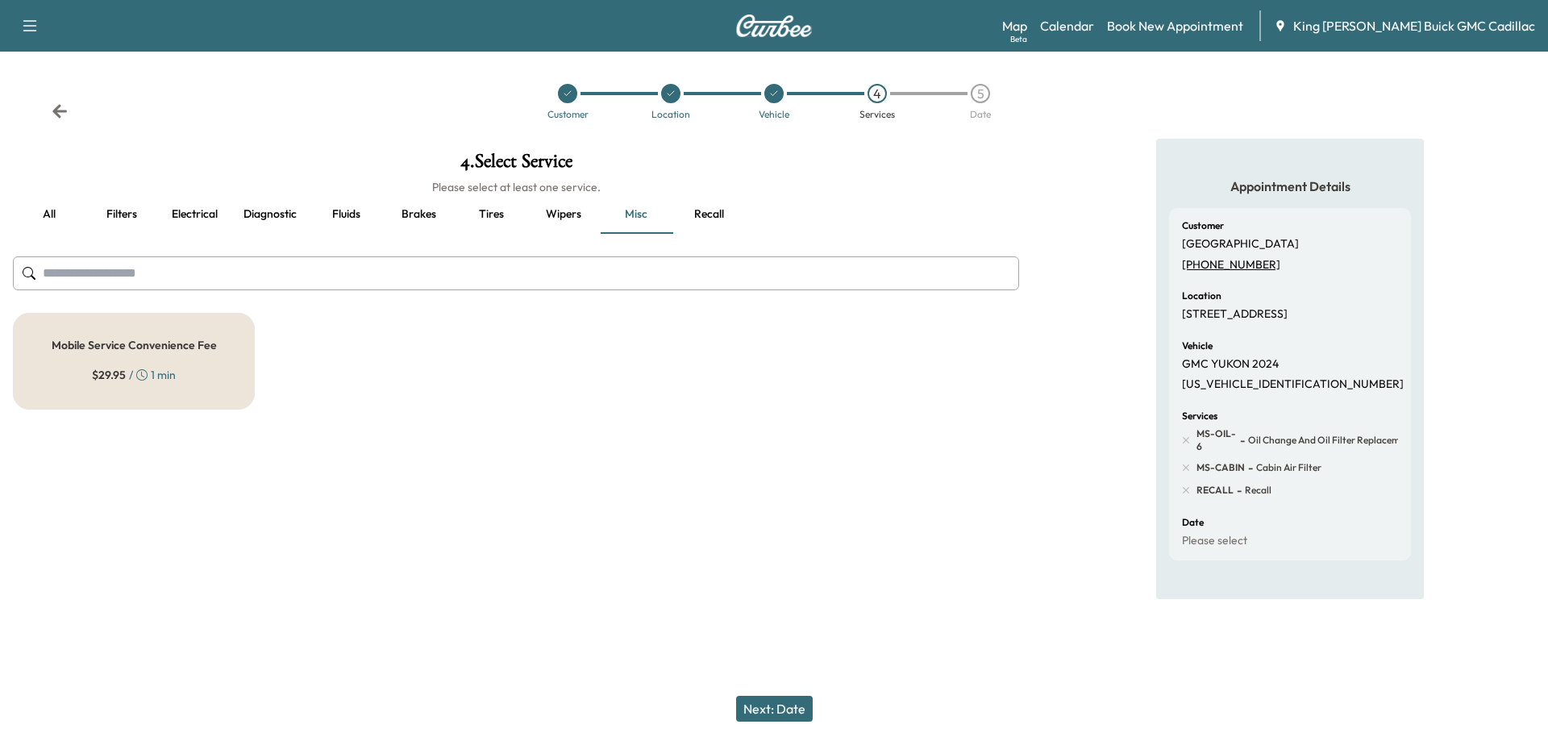
click at [157, 377] on div "$ 29.95 / 1 min" at bounding box center [134, 375] width 84 height 16
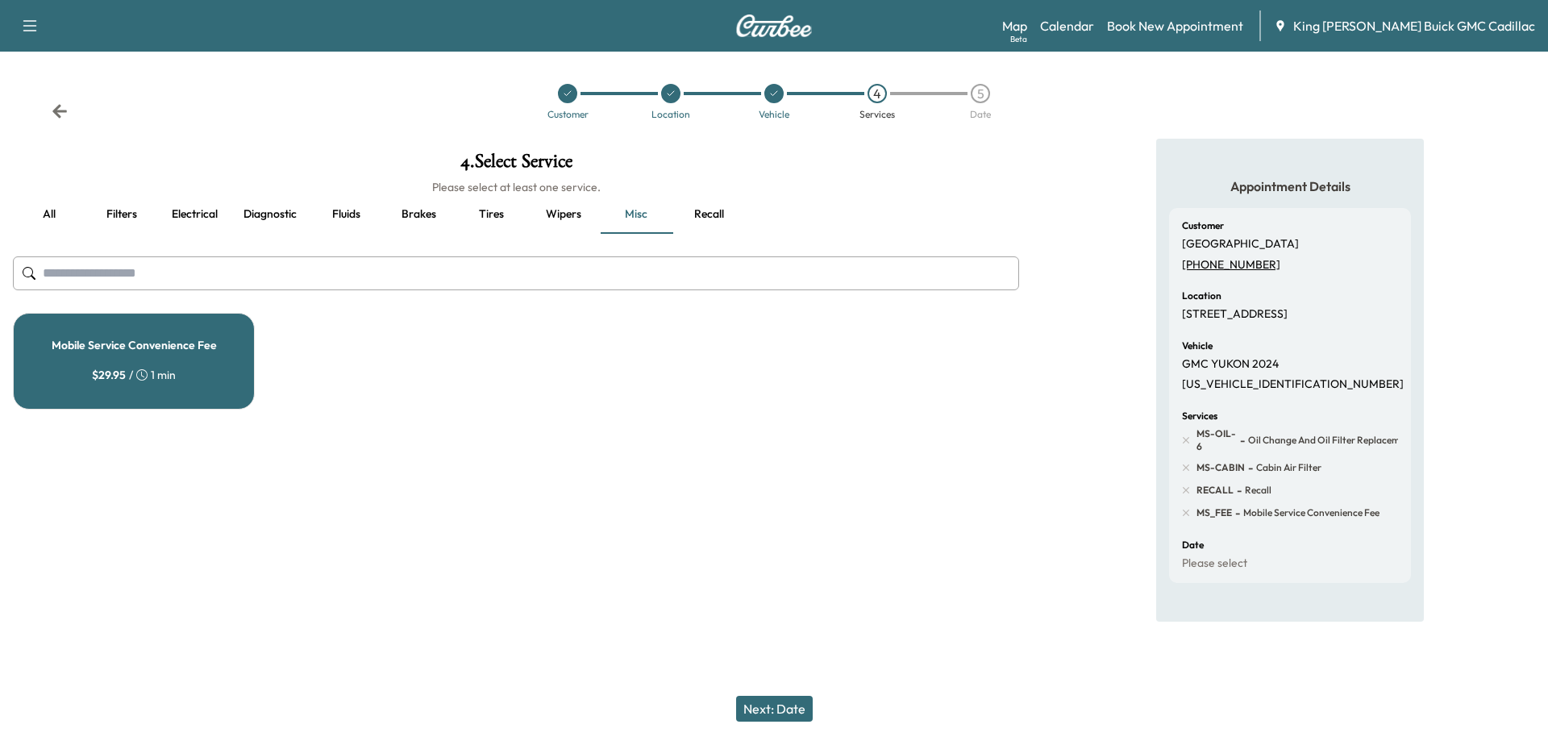
click at [786, 710] on button "Next: Date" at bounding box center [774, 709] width 77 height 26
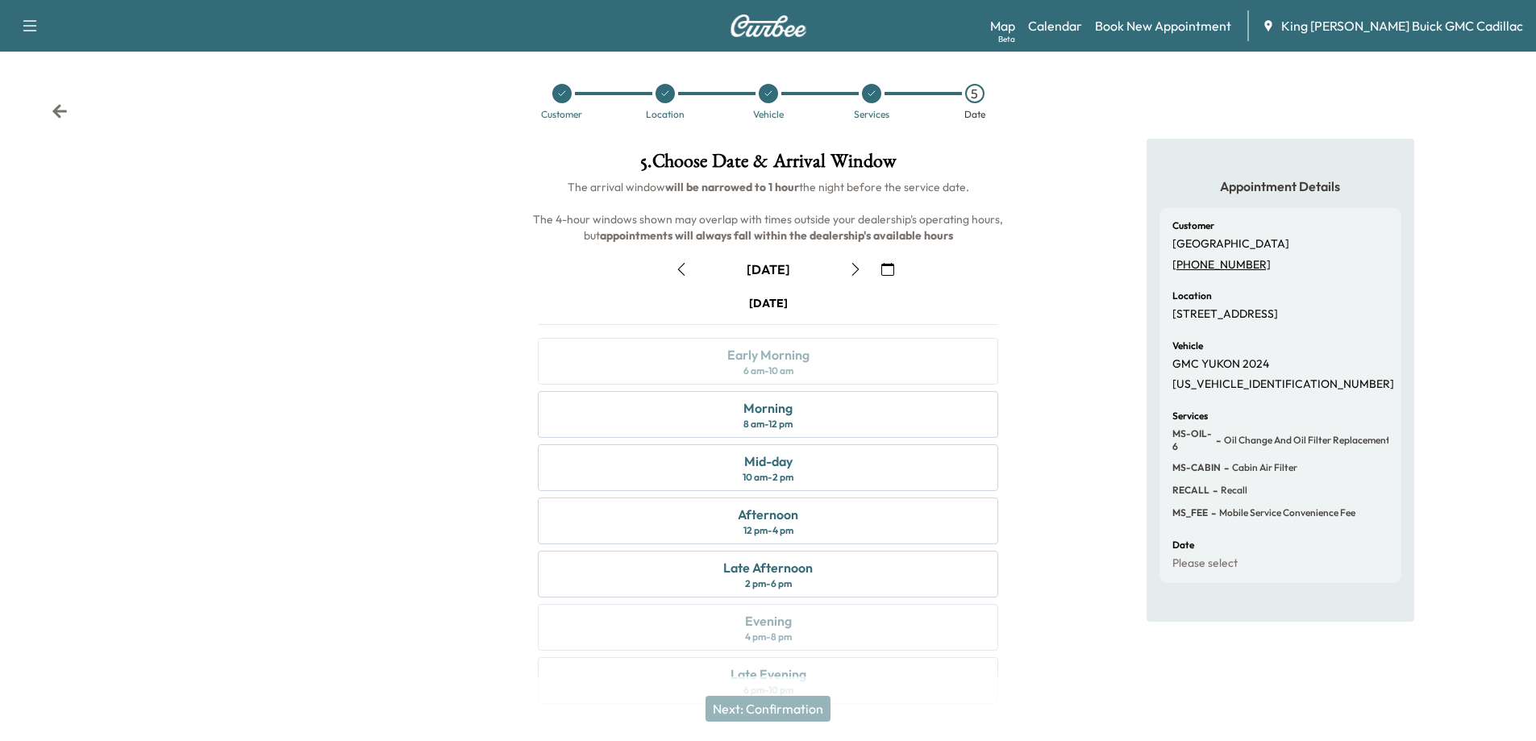
click at [677, 273] on icon "button" at bounding box center [681, 269] width 13 height 13
click at [672, 564] on div "Late Afternoon 2 pm - 6 pm" at bounding box center [768, 574] width 460 height 47
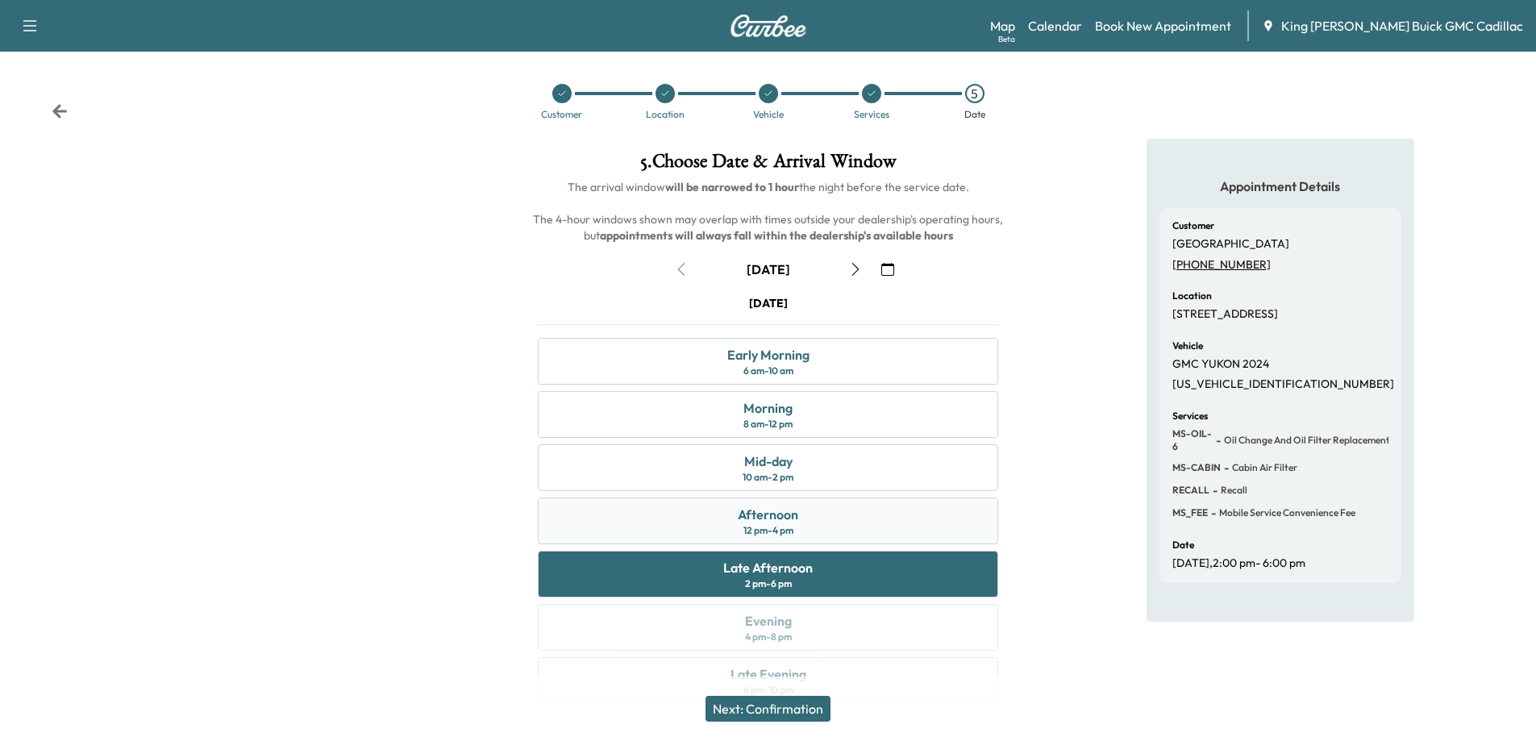
click at [771, 518] on div "Afternoon" at bounding box center [768, 514] width 60 height 19
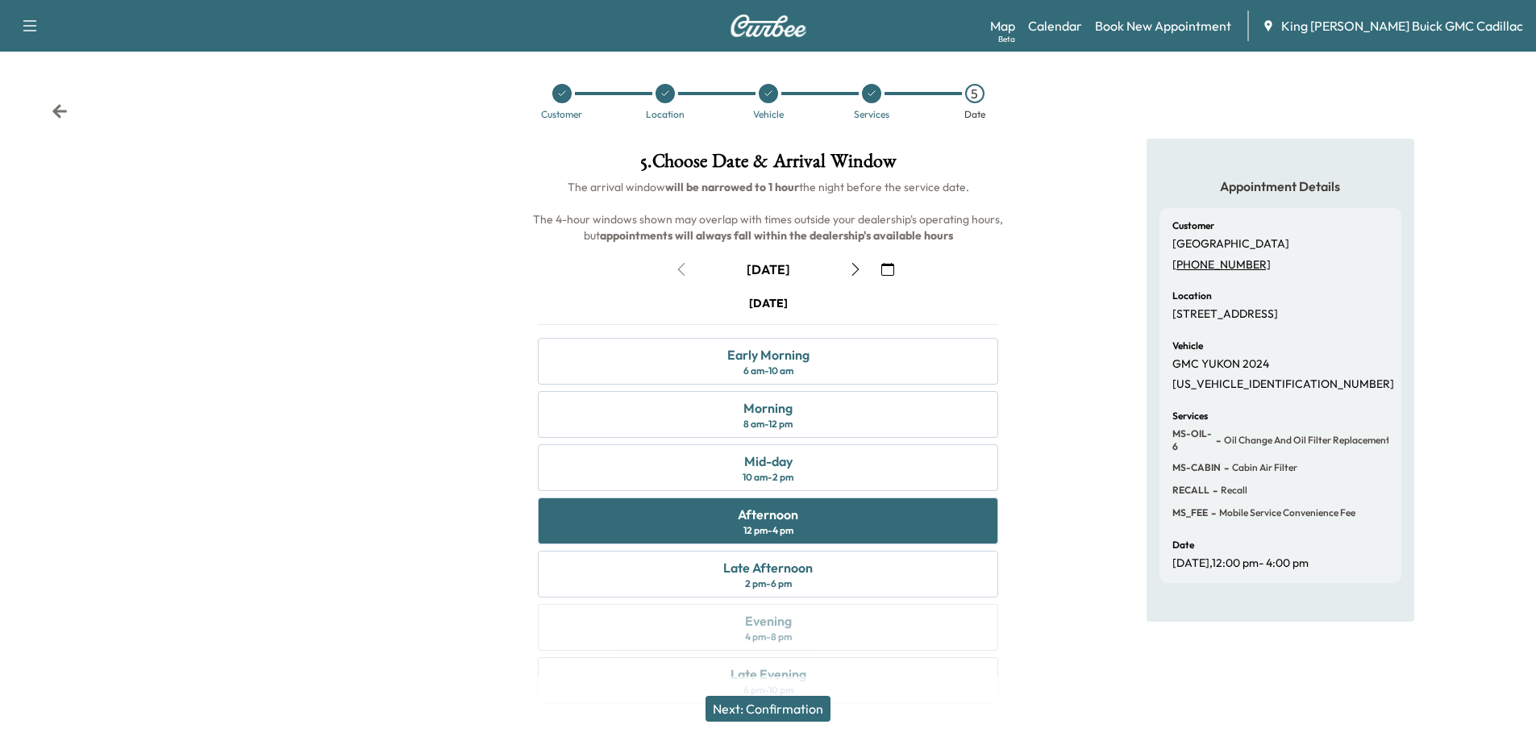
click at [790, 711] on button "Next: Confirmation" at bounding box center [768, 709] width 125 height 26
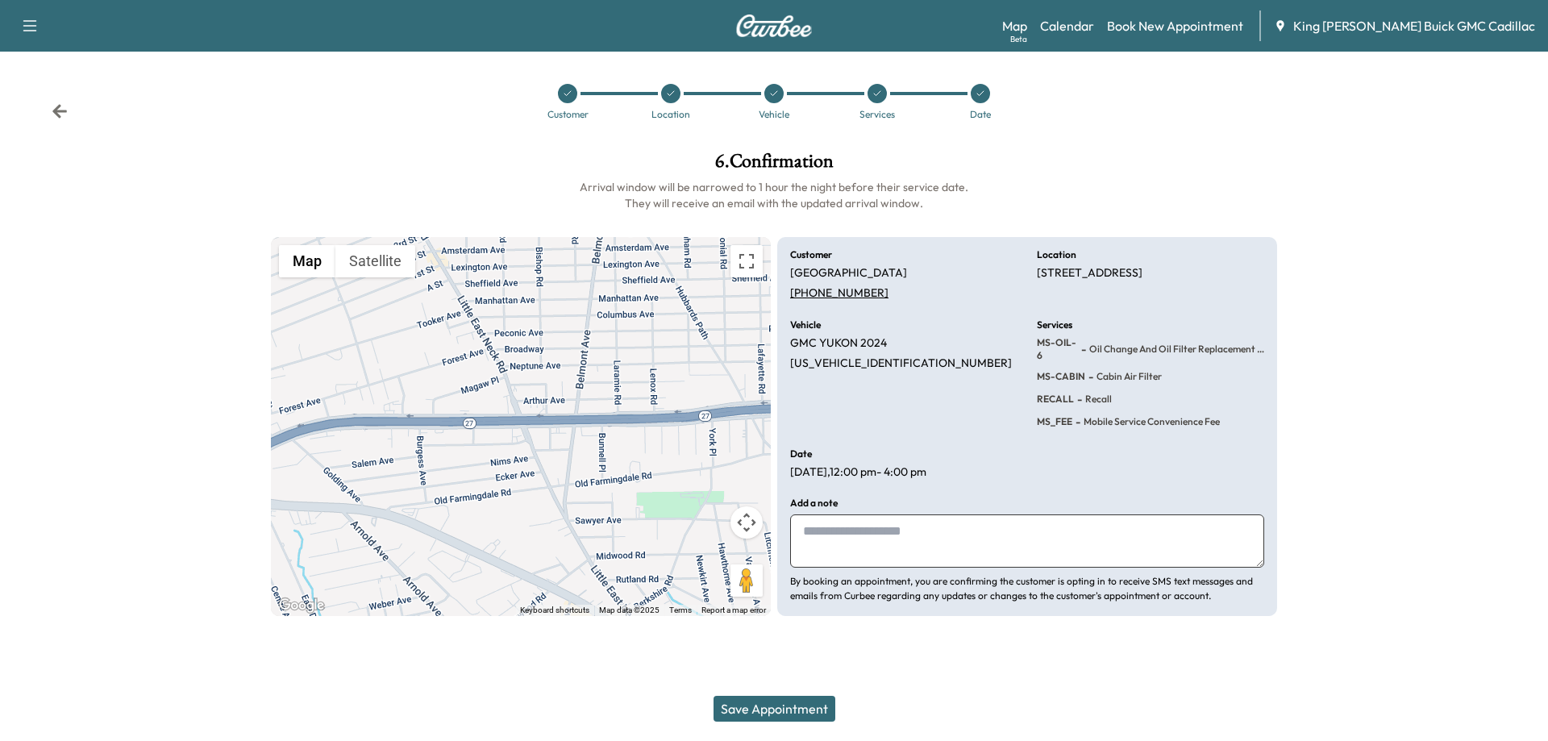
click at [789, 702] on button "Save Appointment" at bounding box center [775, 709] width 122 height 26
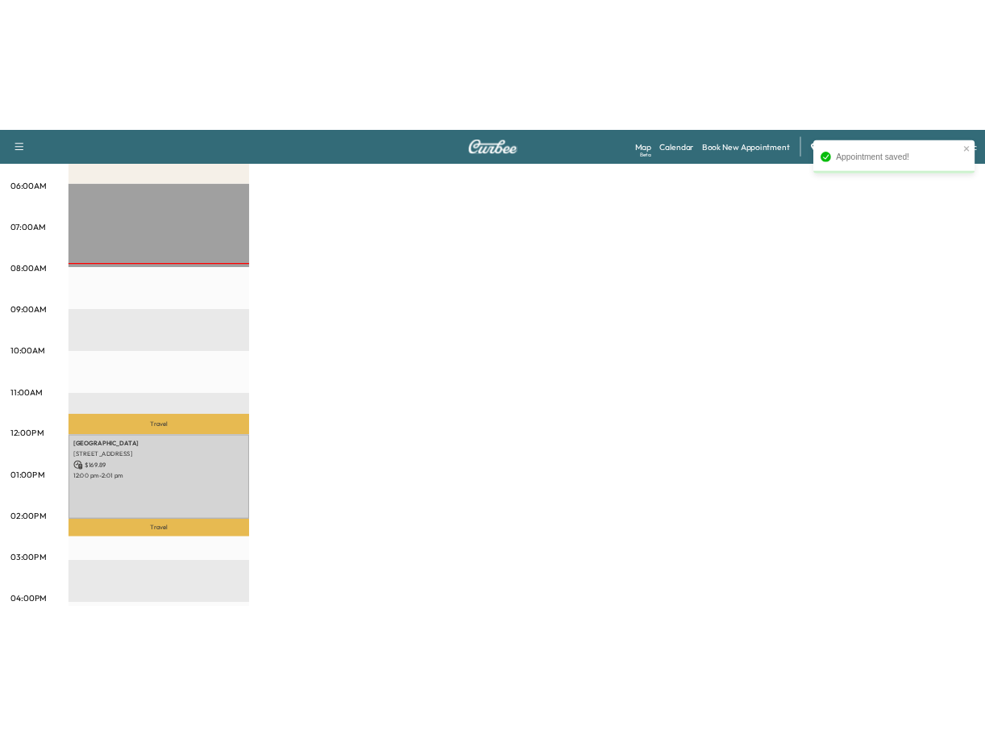
scroll to position [323, 0]
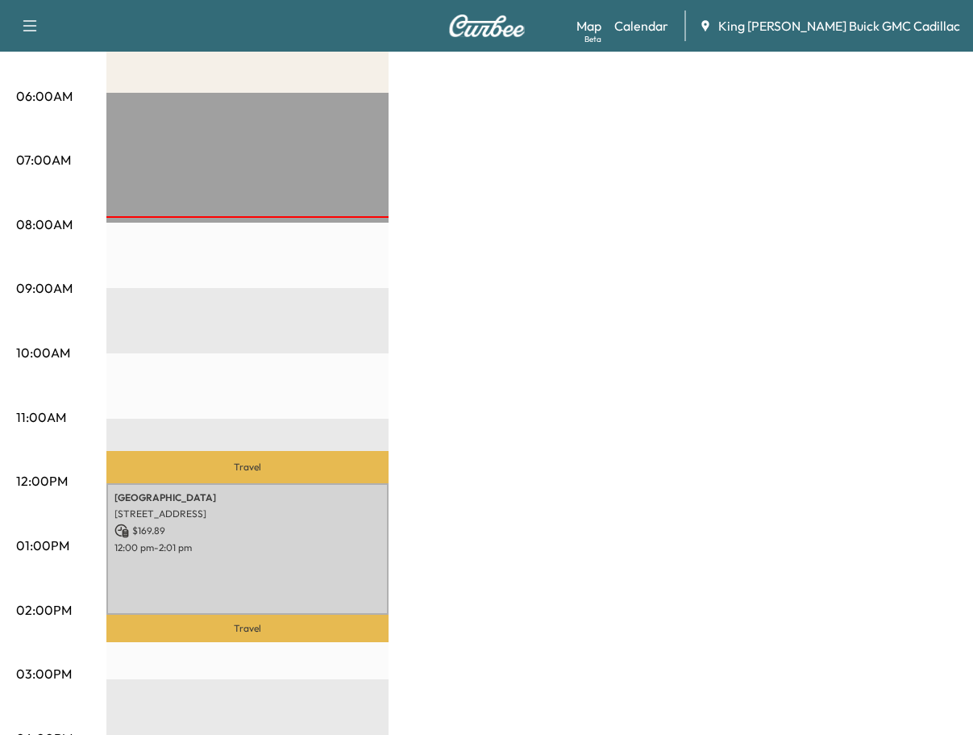
click at [602, 308] on div "Brightdrop Revenue $ 169.89 Work Time 121 mins Transit Time 55 mins Travel [GEO…" at bounding box center [531, 530] width 851 height 1210
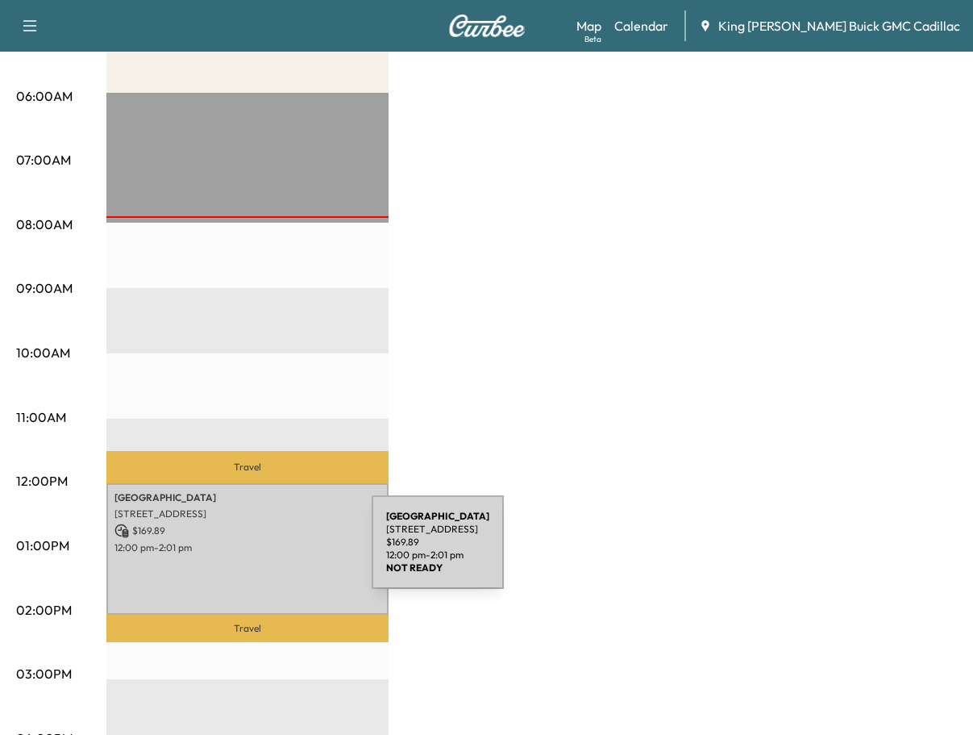
click at [251, 552] on div "[GEOGRAPHIC_DATA] [STREET_ADDRESS] $ 169.89 12:00 pm - 2:01 pm" at bounding box center [247, 548] width 282 height 131
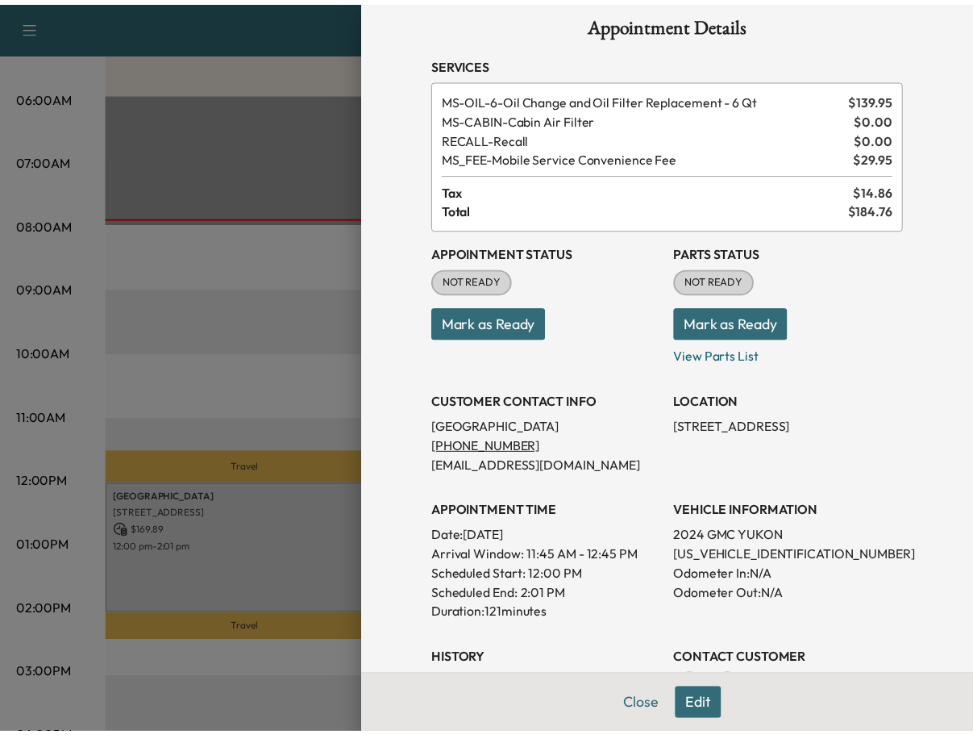
scroll to position [0, 0]
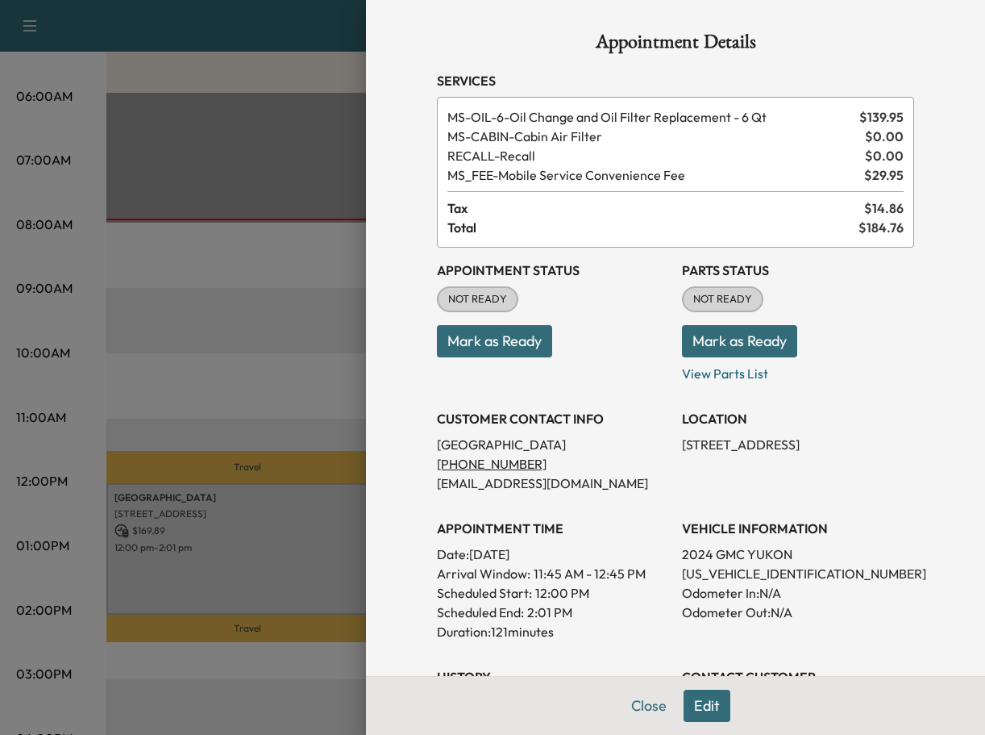
click at [327, 394] on div at bounding box center [492, 367] width 985 height 735
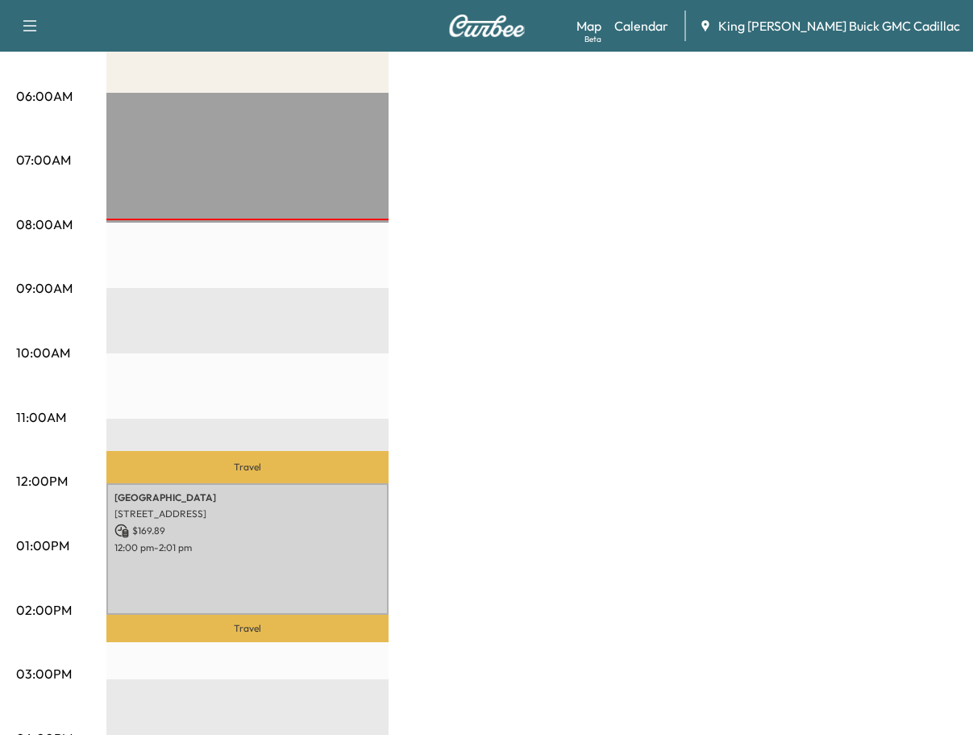
click at [446, 422] on div "Brightdrop Revenue $ 169.89 Work Time 121 mins Transit Time 55 mins Travel [GEO…" at bounding box center [531, 530] width 851 height 1210
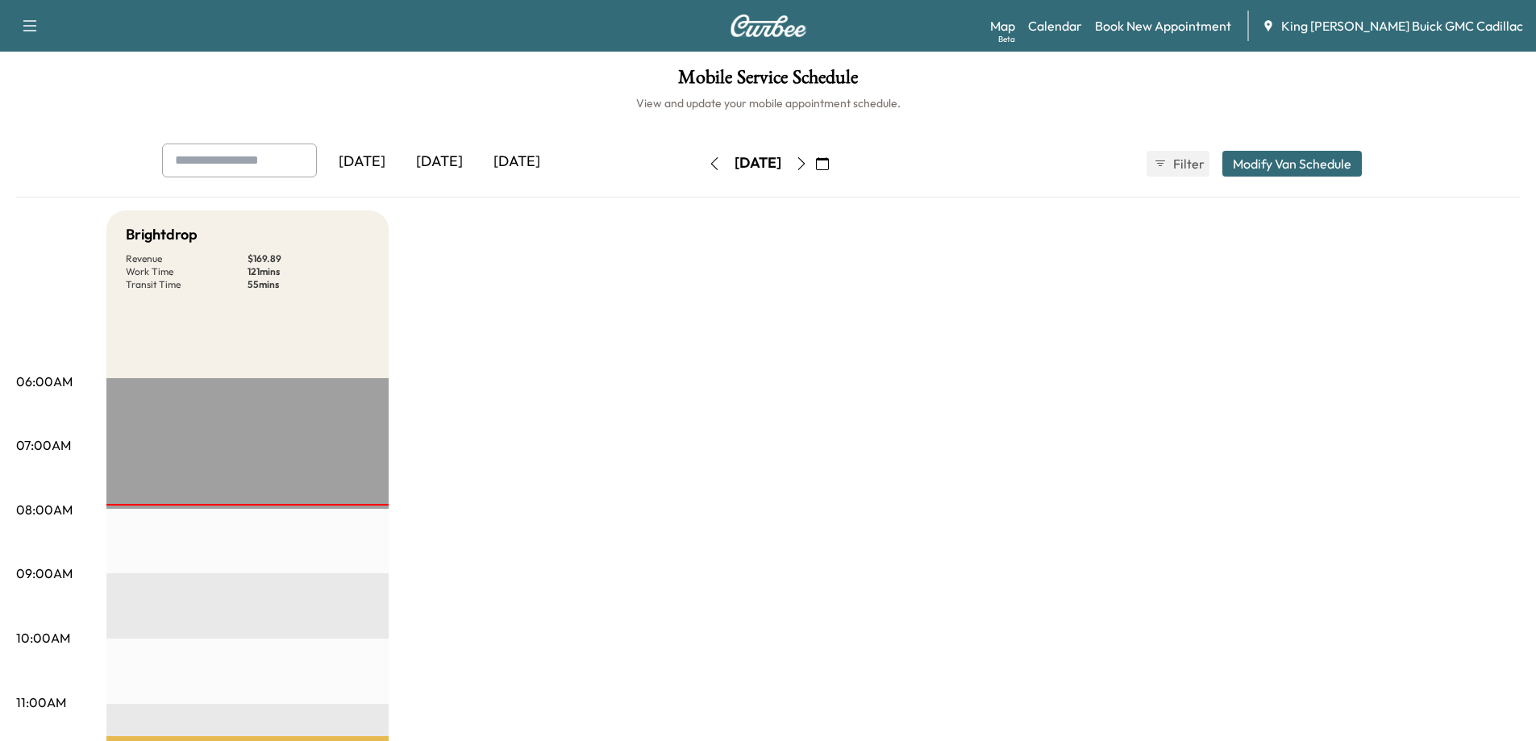
click at [808, 166] on icon "button" at bounding box center [801, 163] width 13 height 13
click at [985, 165] on button "Modify Van Schedule" at bounding box center [1292, 164] width 140 height 26
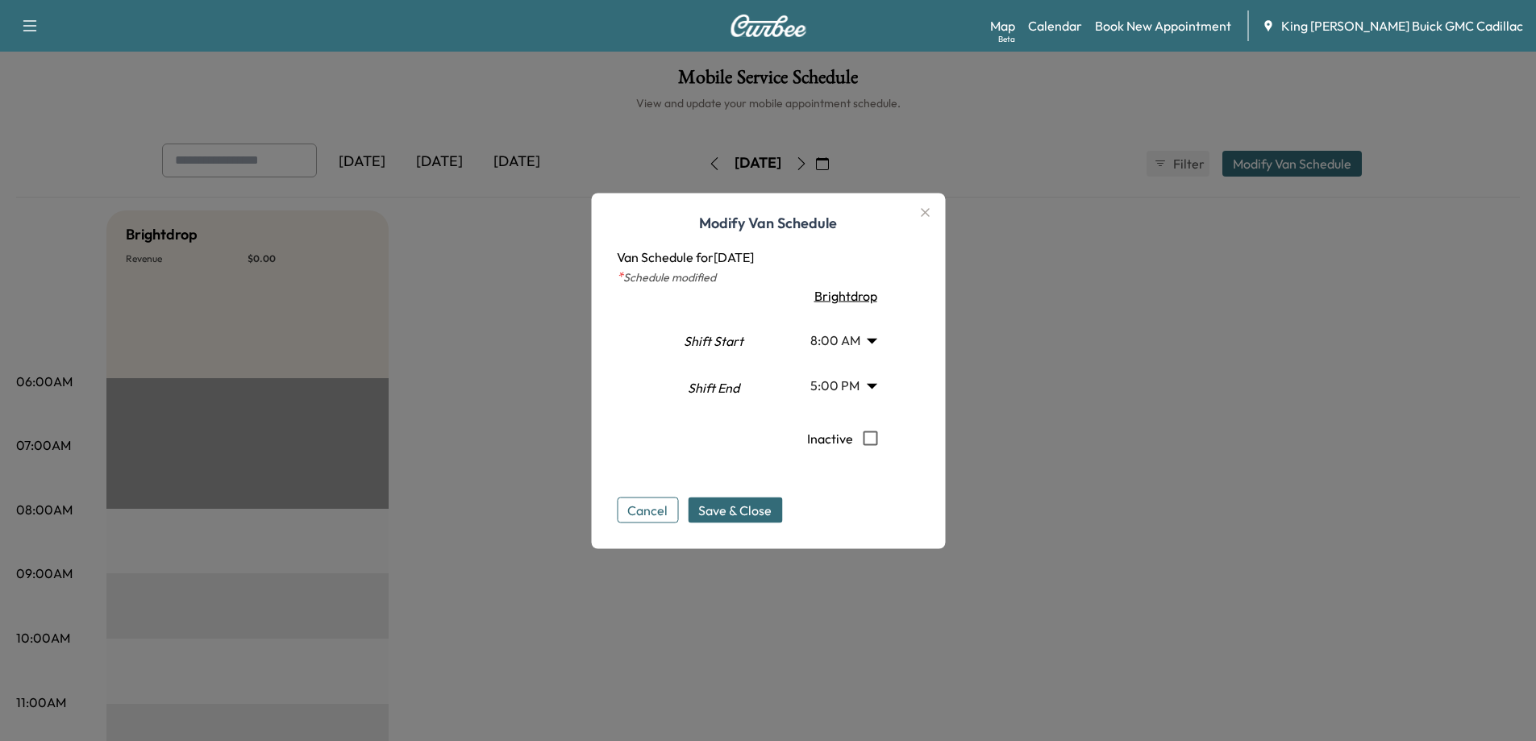
click at [930, 212] on icon "button" at bounding box center [925, 212] width 9 height 9
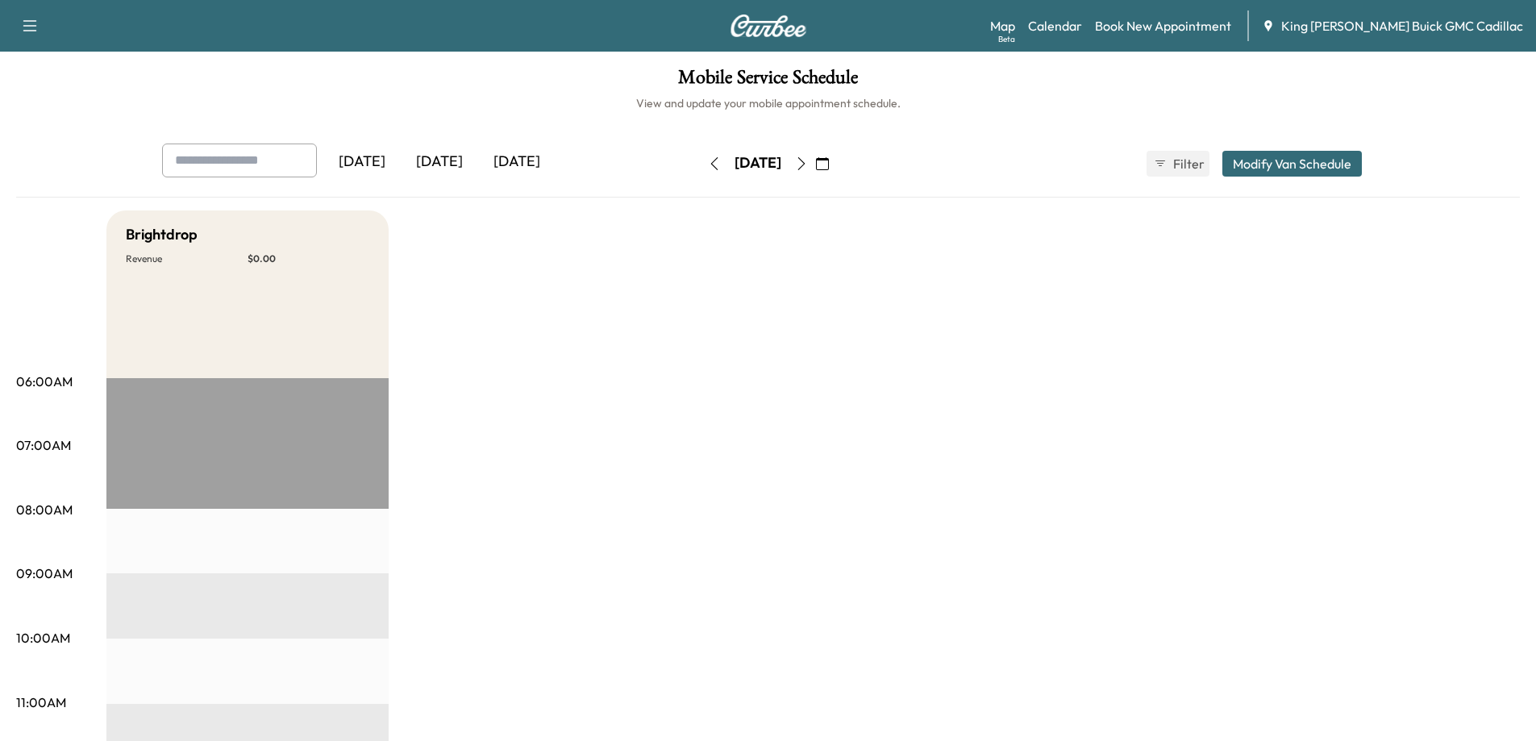
click at [956, 179] on div "[DATE] [DATE] [DATE] [DATE] September 2025 S M T W T F S 31 1 2 3 4 5 6 7 8 9 1…" at bounding box center [768, 164] width 1239 height 40
click at [829, 165] on icon "button" at bounding box center [822, 163] width 13 height 13
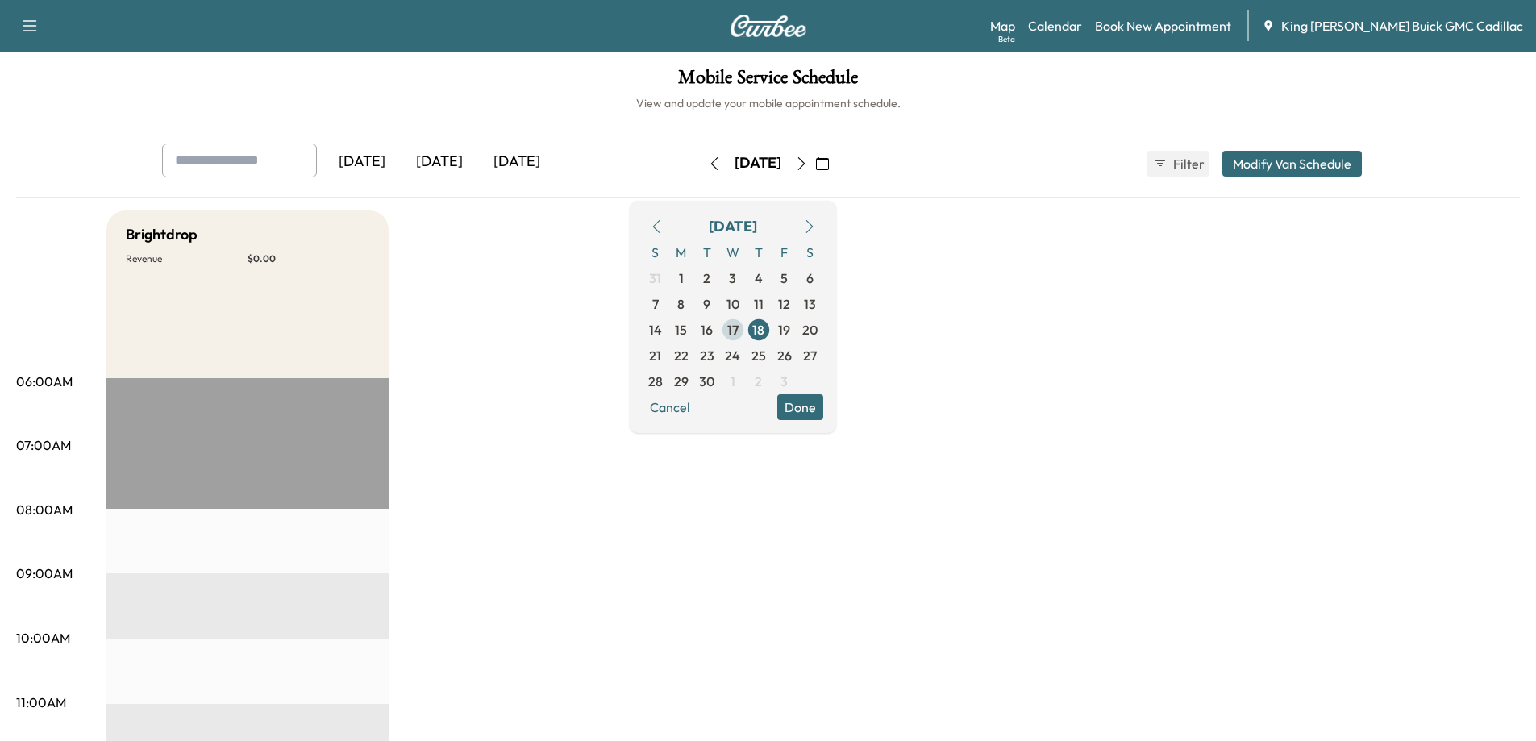
click at [739, 329] on span "17" at bounding box center [732, 329] width 11 height 19
click at [985, 87] on h1 "Mobile Service Schedule" at bounding box center [768, 81] width 1504 height 27
click at [985, 180] on div "[DATE] [DATE] [DATE] [DATE] September 2025 S M T W T F S 31 1 2 3 4 5 6 7 8 9 1…" at bounding box center [768, 164] width 1239 height 40
click at [985, 70] on h1 "Mobile Service Schedule" at bounding box center [768, 81] width 1504 height 27
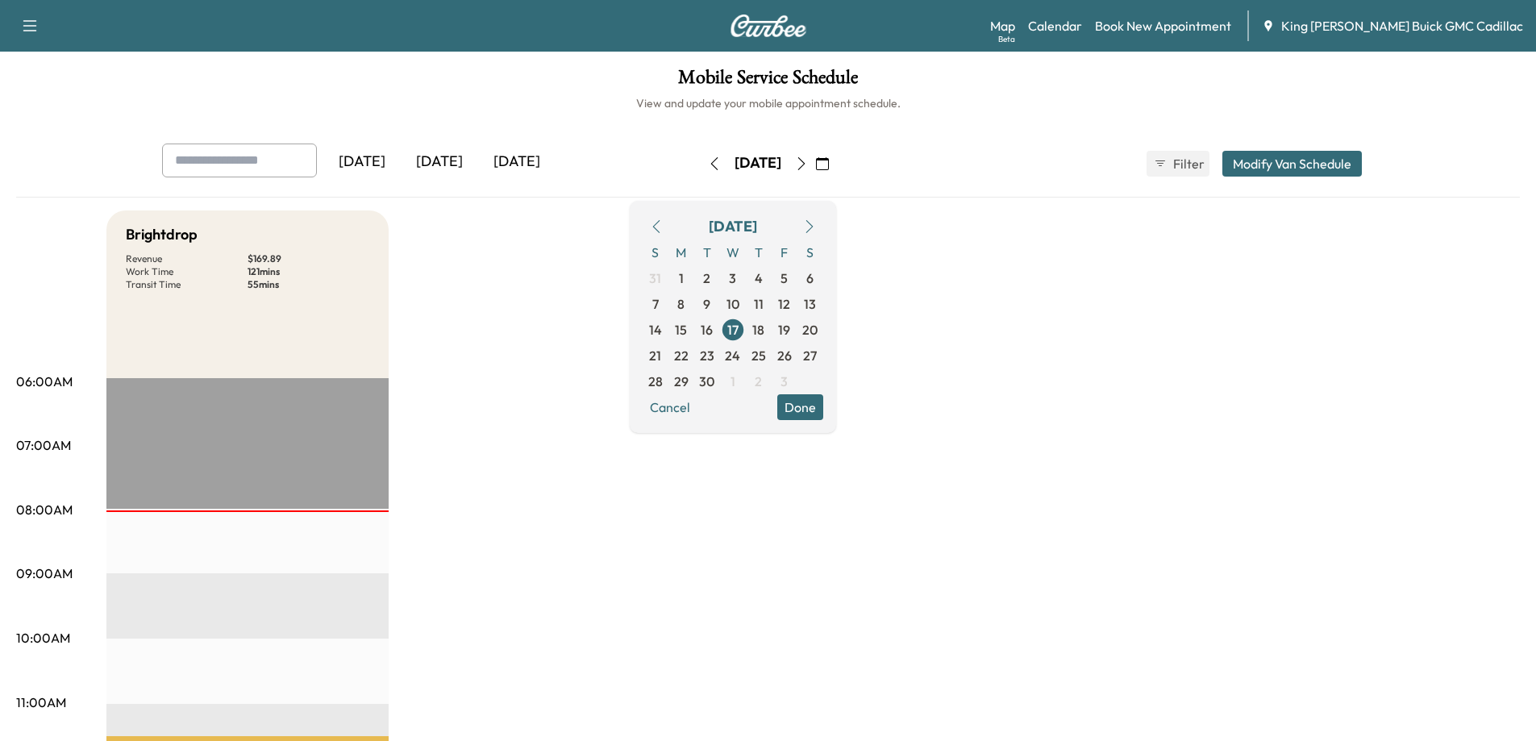
click at [985, 154] on div "[DATE] [DATE] [DATE] [DATE] September 2025 S M T W T F S 31 1 2 3 4 5 6 7 8 9 1…" at bounding box center [768, 164] width 1239 height 40
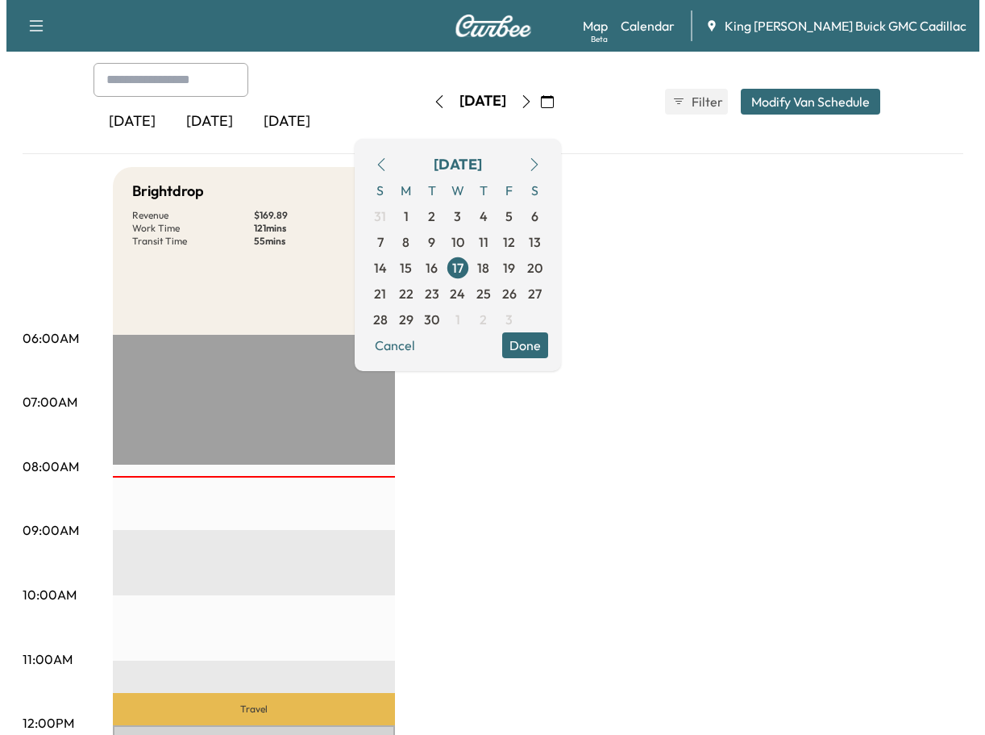
scroll to position [484, 0]
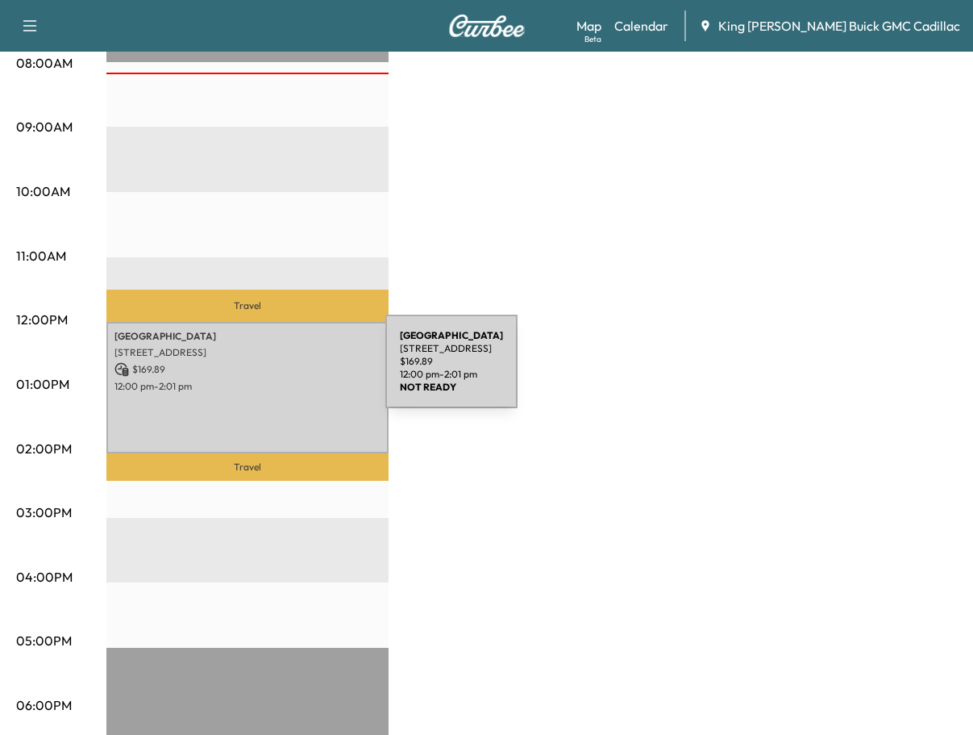
click at [264, 371] on p "$ 169.89" at bounding box center [248, 369] width 266 height 15
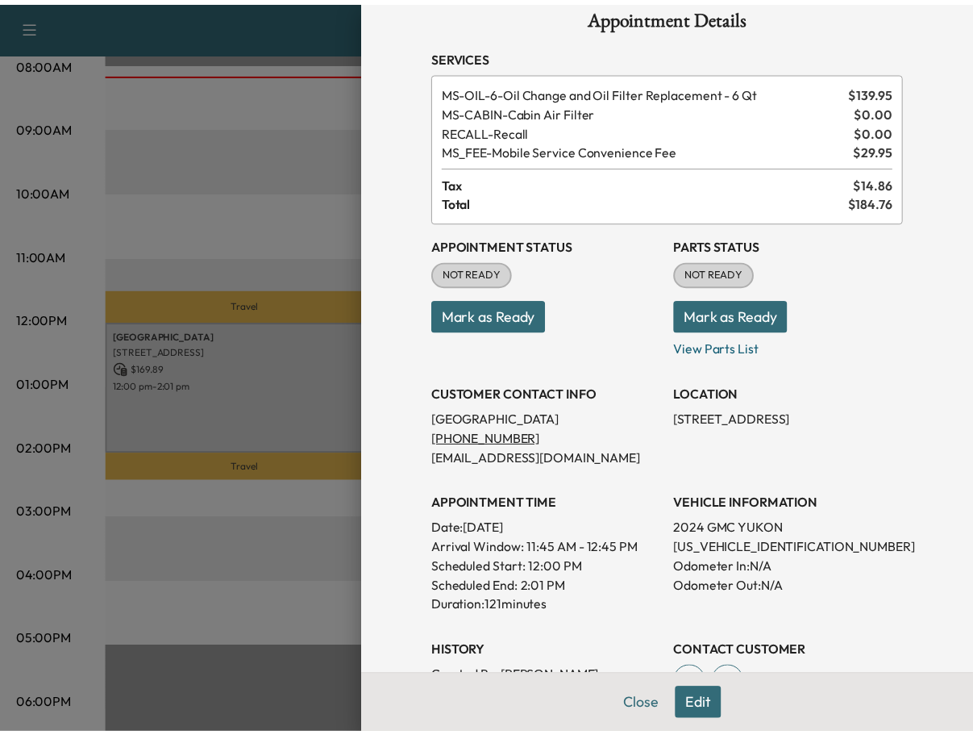
scroll to position [0, 0]
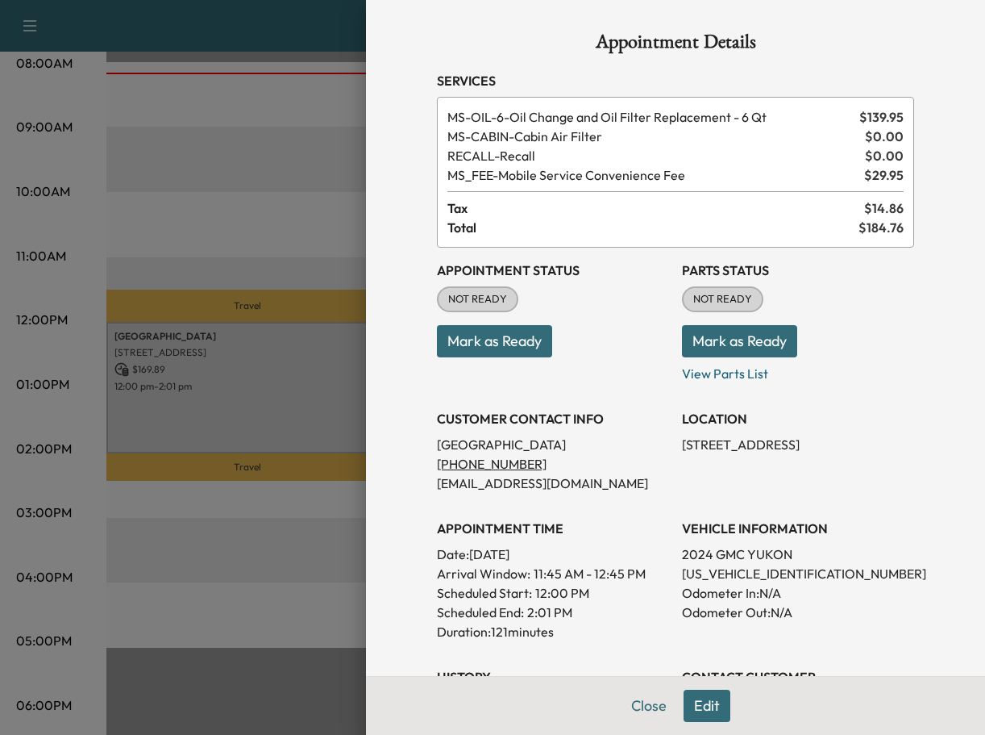
click at [302, 235] on div at bounding box center [492, 367] width 985 height 735
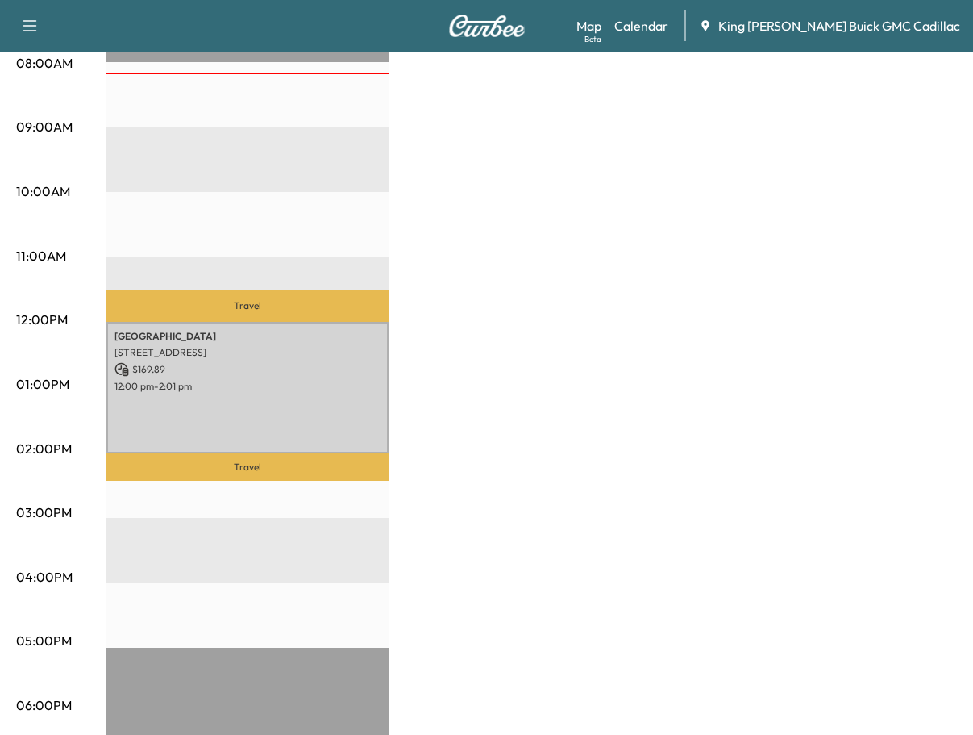
click at [487, 280] on div "Brightdrop Revenue $ 169.89 Work Time 121 mins Transit Time 55 mins Travel [GEO…" at bounding box center [531, 369] width 851 height 1210
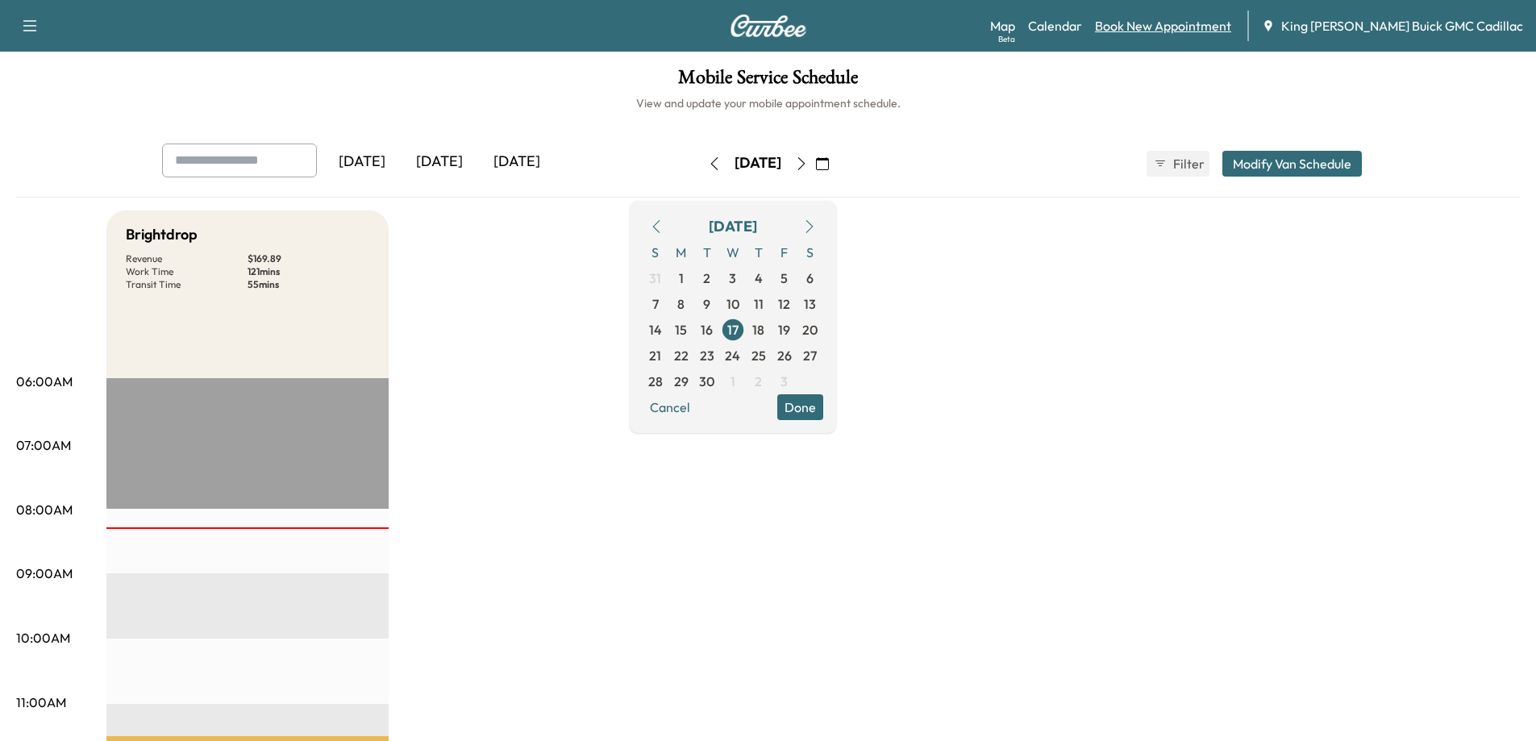
click at [985, 23] on link "Book New Appointment" at bounding box center [1163, 25] width 136 height 19
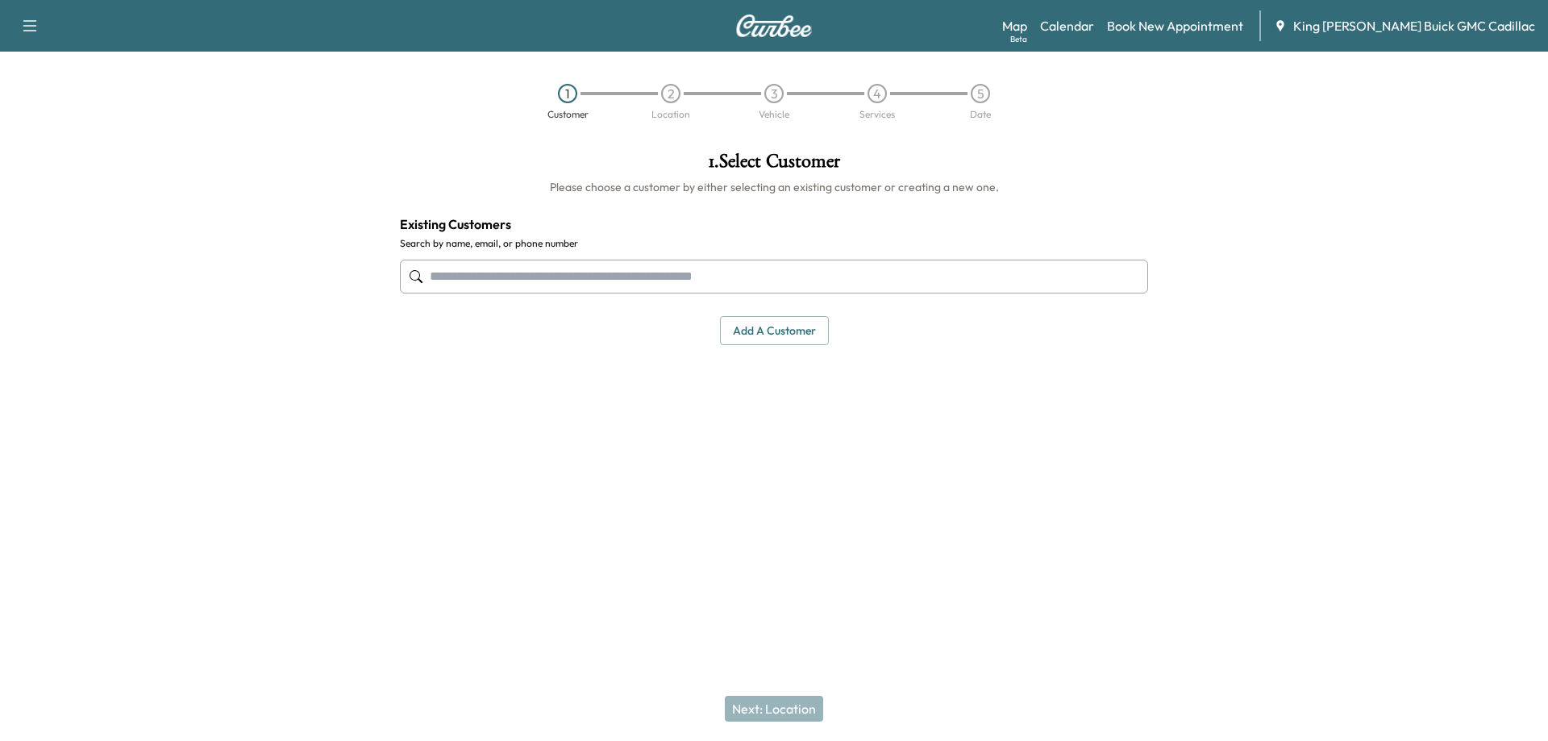
click at [836, 278] on input "text" at bounding box center [774, 277] width 748 height 34
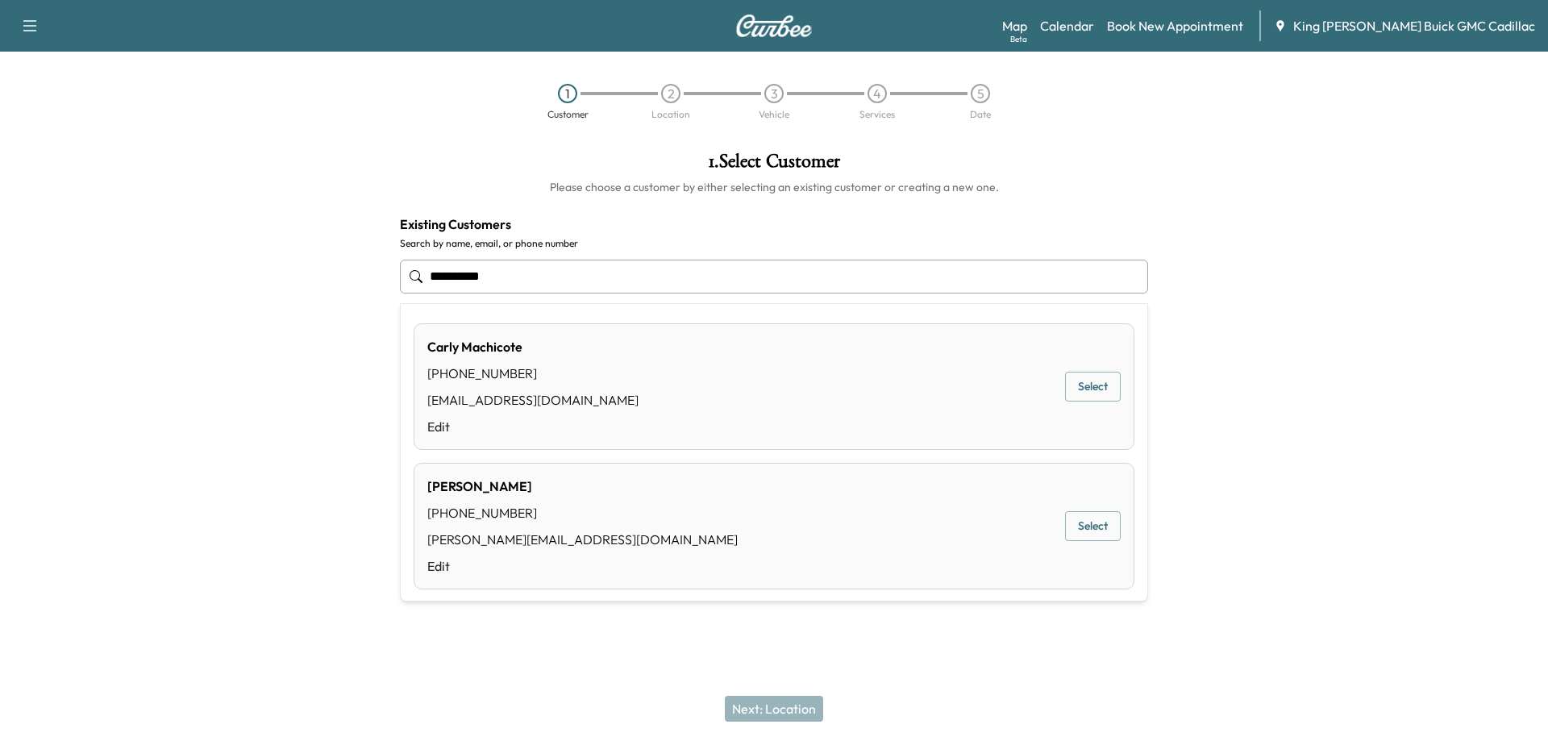
click at [500, 363] on div "[PERSON_NAME] [PHONE_NUMBER] [EMAIL_ADDRESS][DOMAIN_NAME] Edit" at bounding box center [532, 386] width 211 height 99
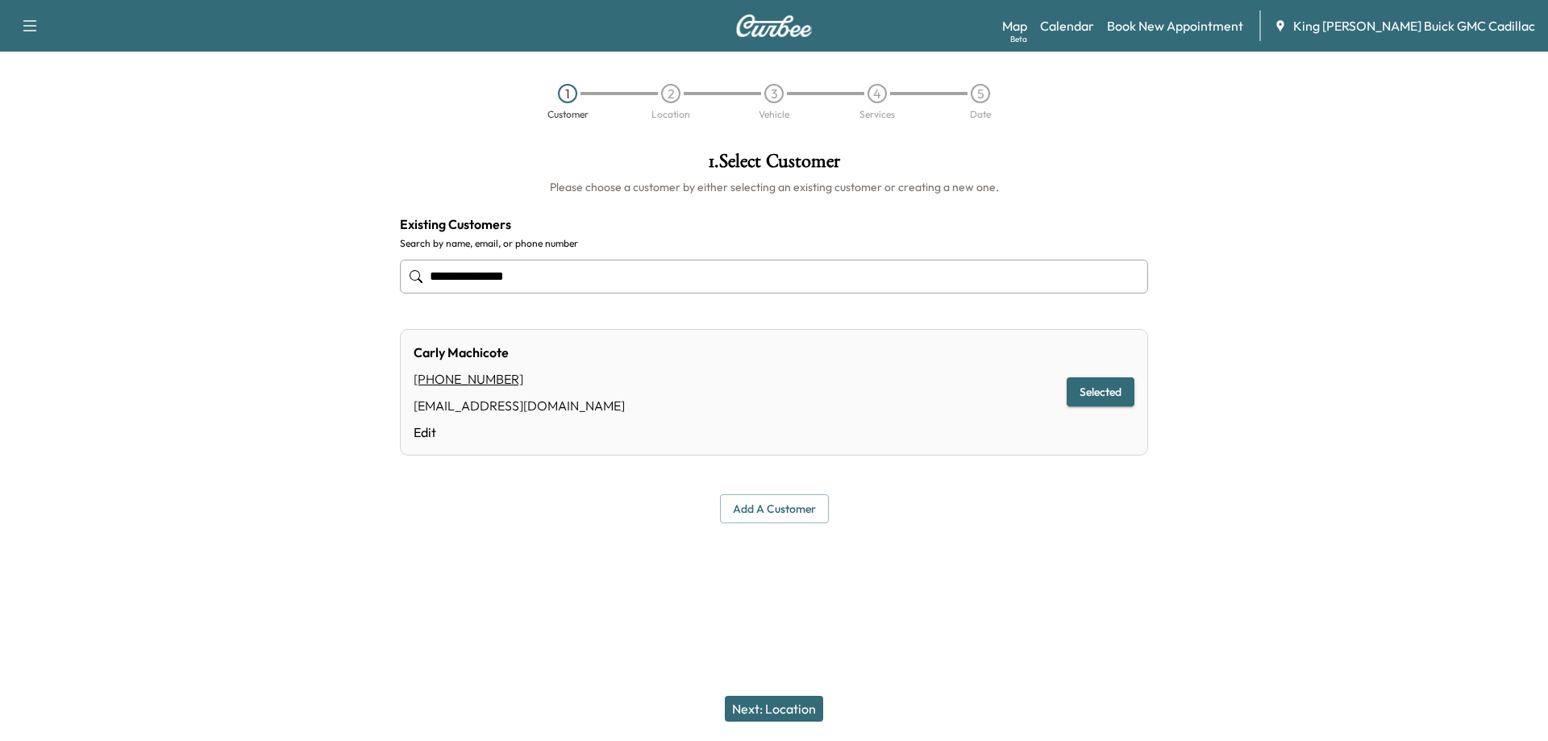
type input "**********"
click at [798, 704] on button "Next: Location" at bounding box center [774, 709] width 98 height 26
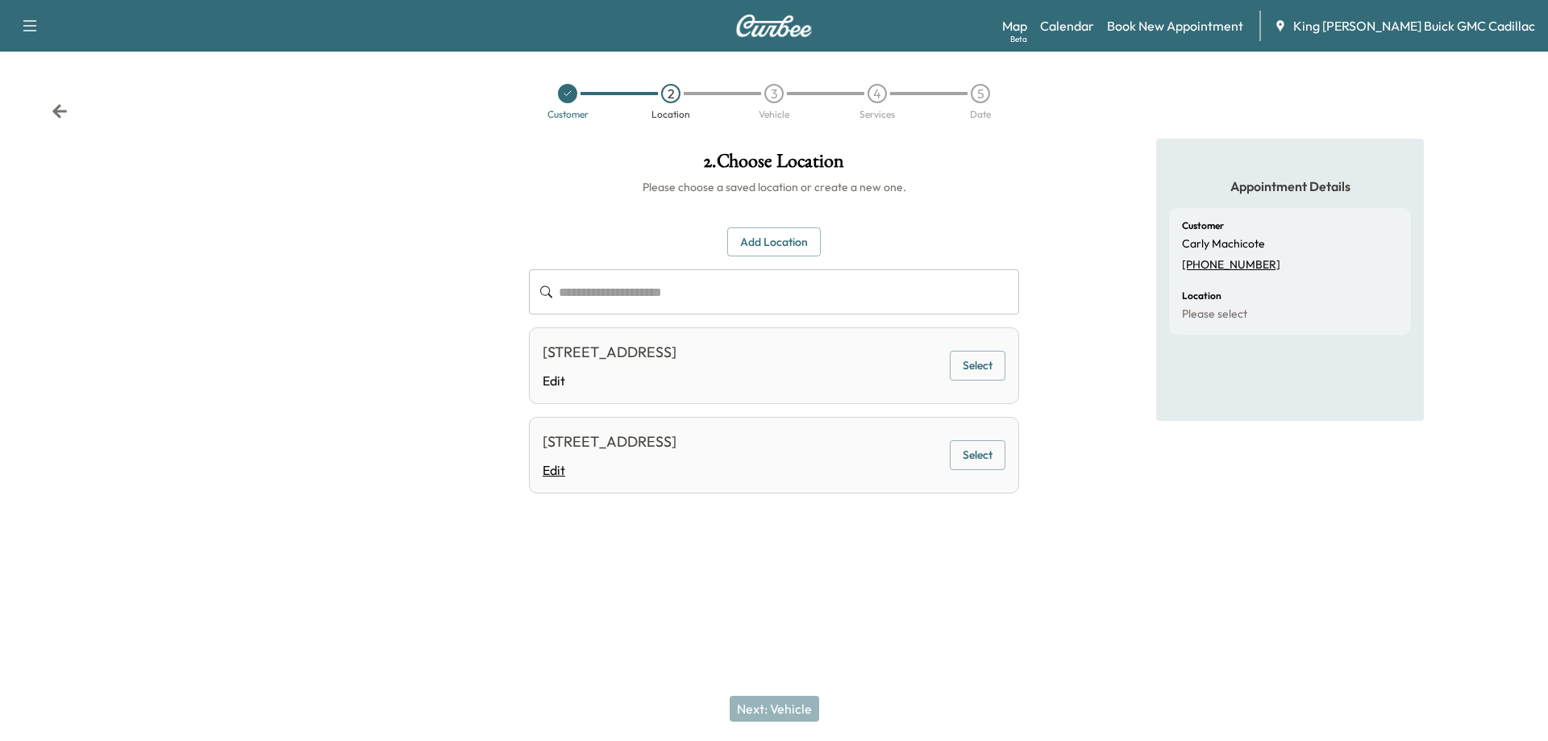
click at [677, 479] on link "Edit" at bounding box center [610, 469] width 134 height 19
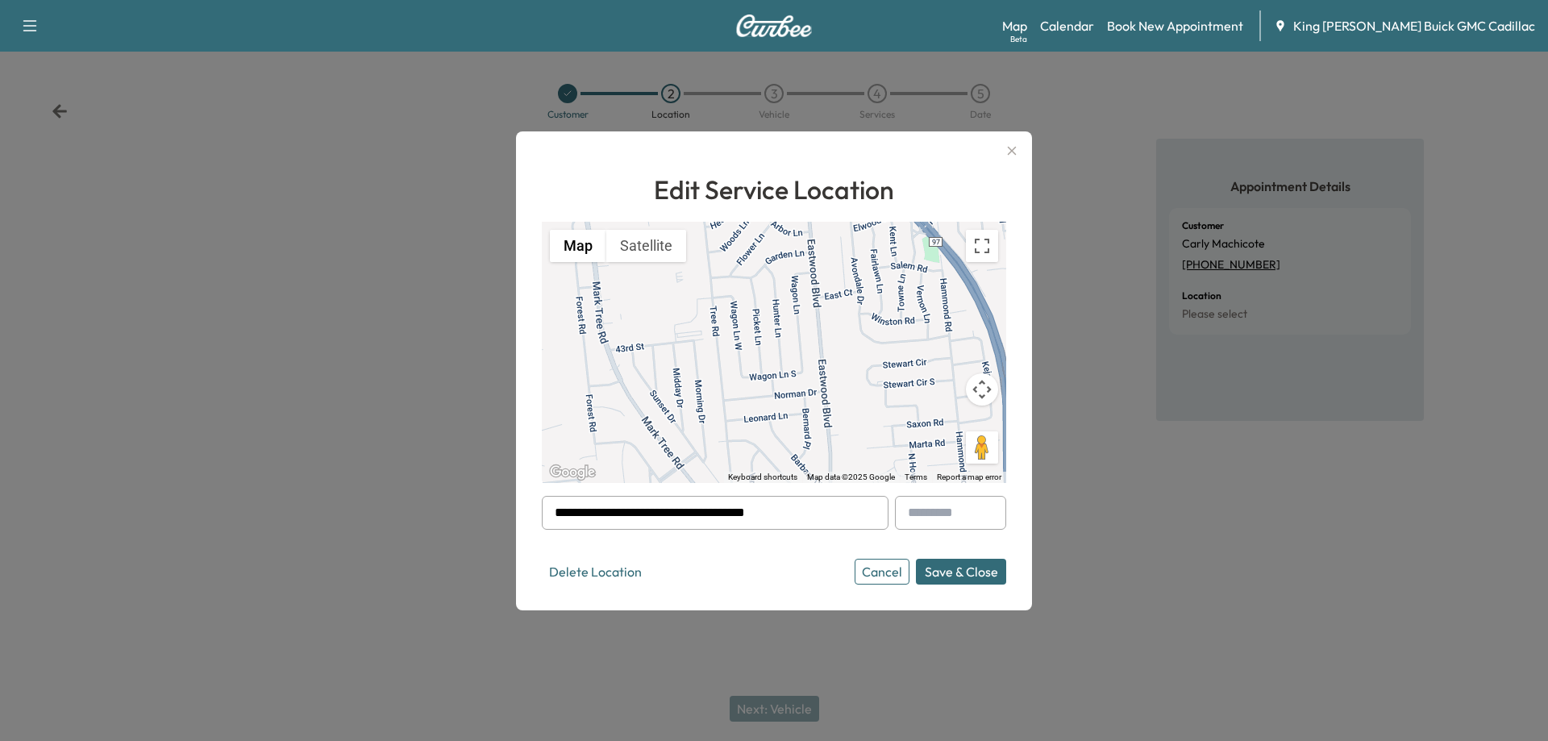
click at [968, 581] on button "Save & Close" at bounding box center [961, 572] width 90 height 26
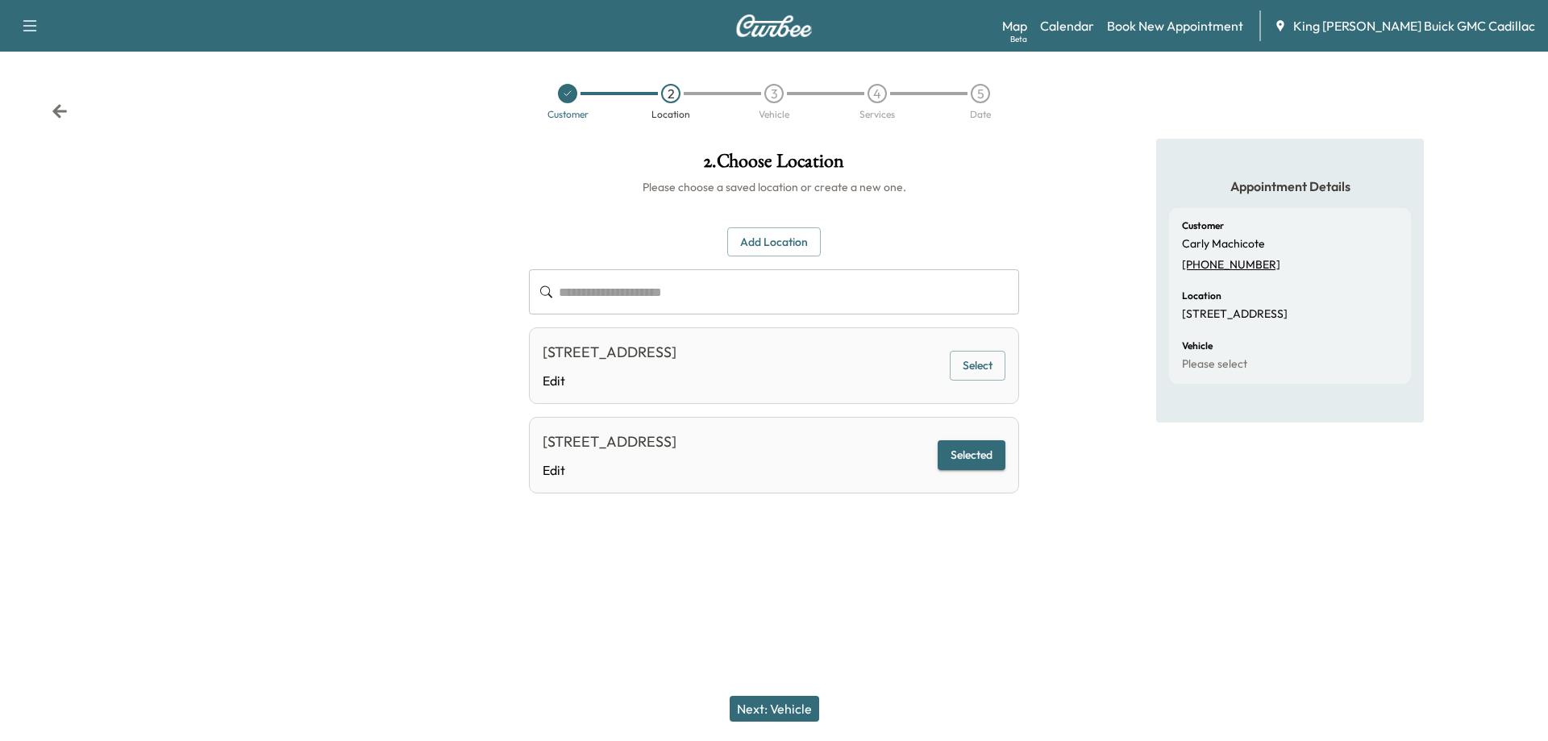
click at [788, 702] on button "Next: Vehicle" at bounding box center [775, 709] width 90 height 26
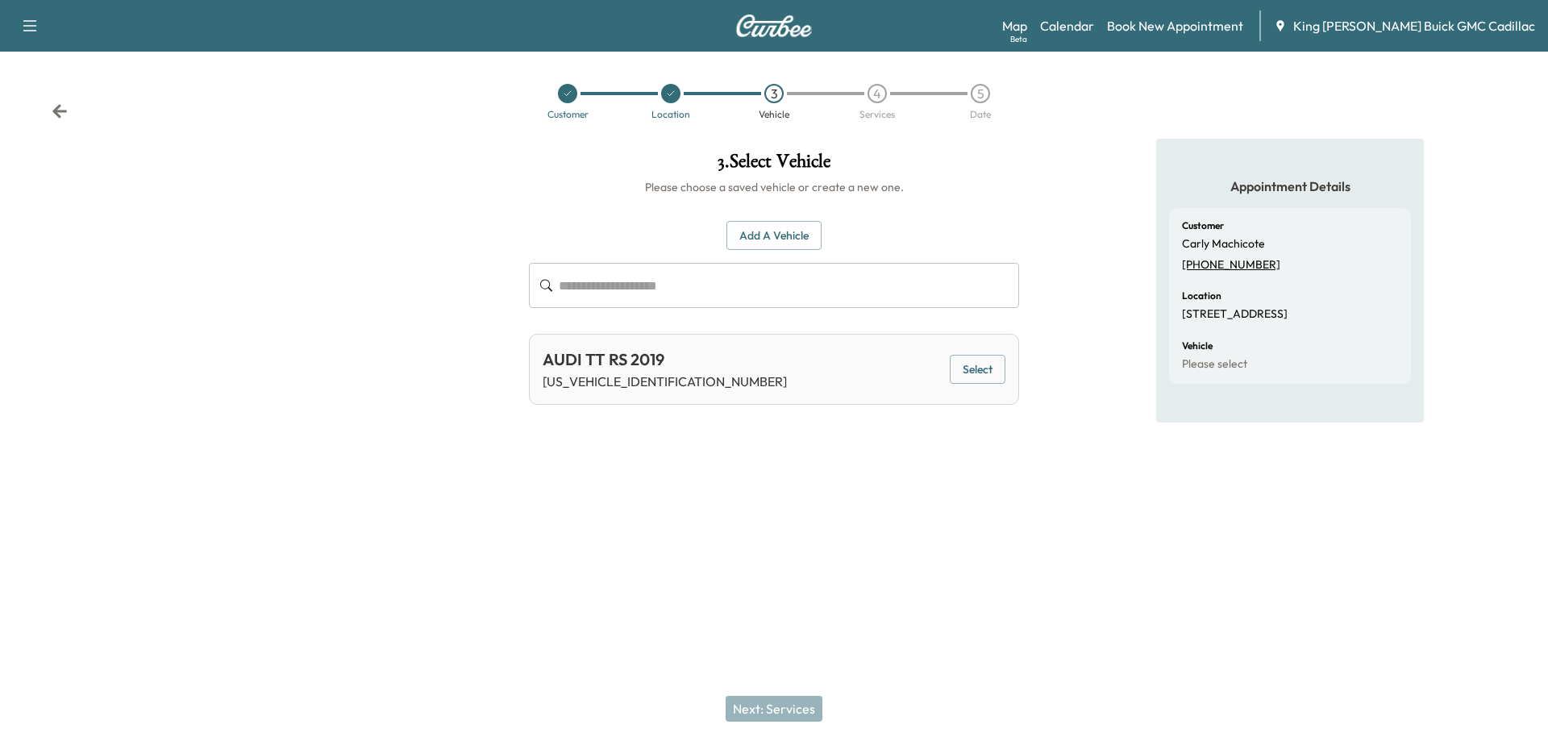
click at [984, 375] on button "Select" at bounding box center [978, 370] width 56 height 30
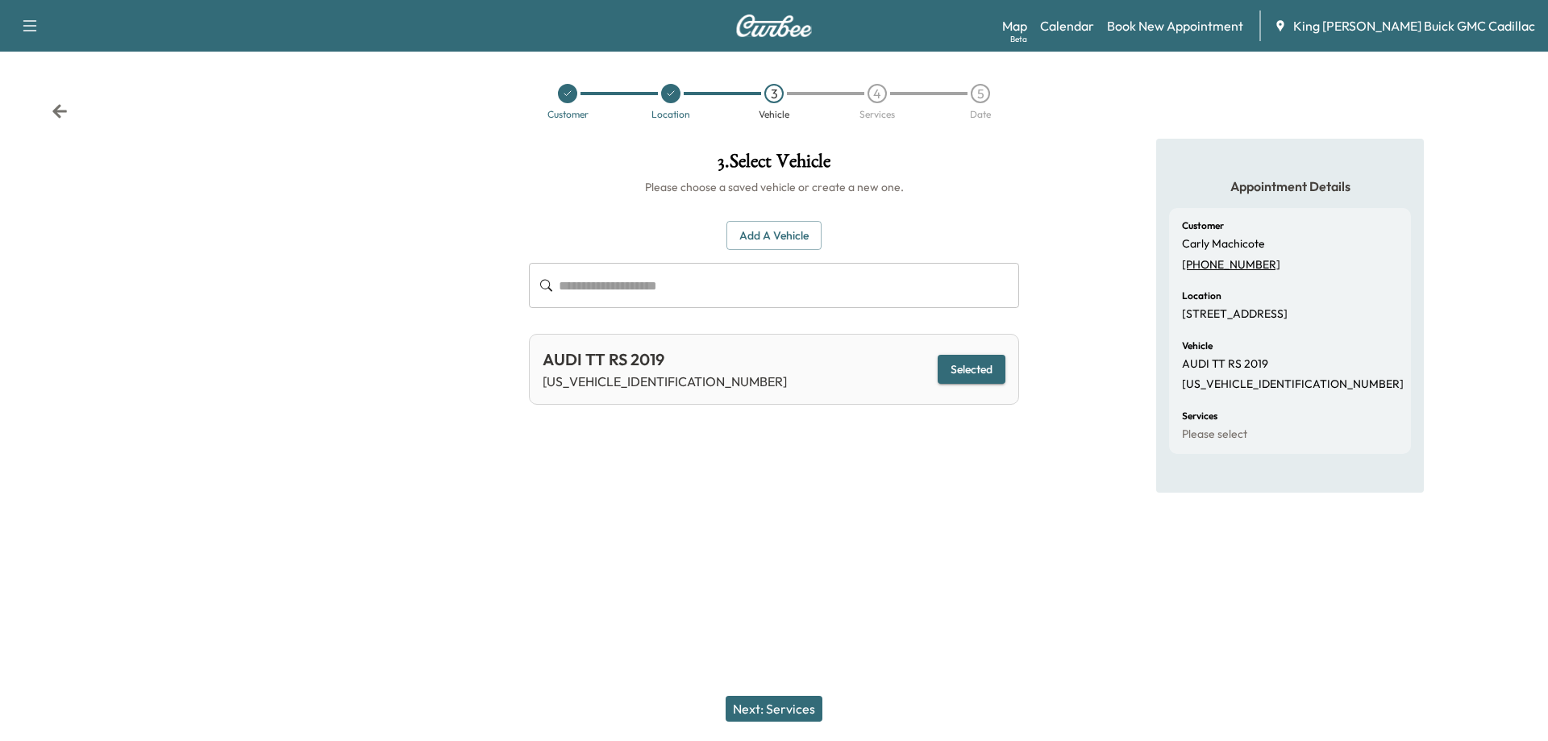
click at [780, 702] on button "Next: Services" at bounding box center [774, 709] width 97 height 26
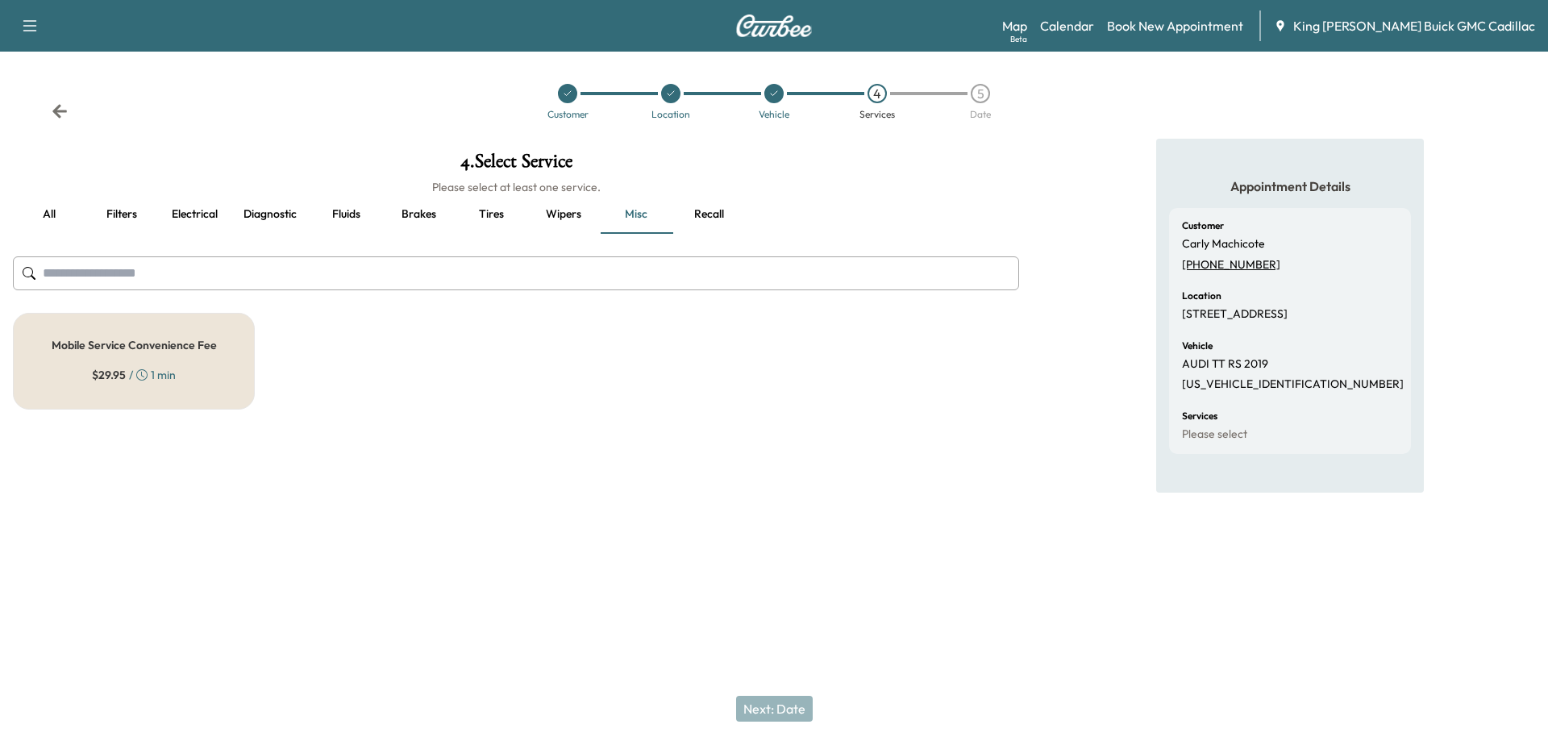
click at [58, 214] on button "all" at bounding box center [49, 214] width 73 height 39
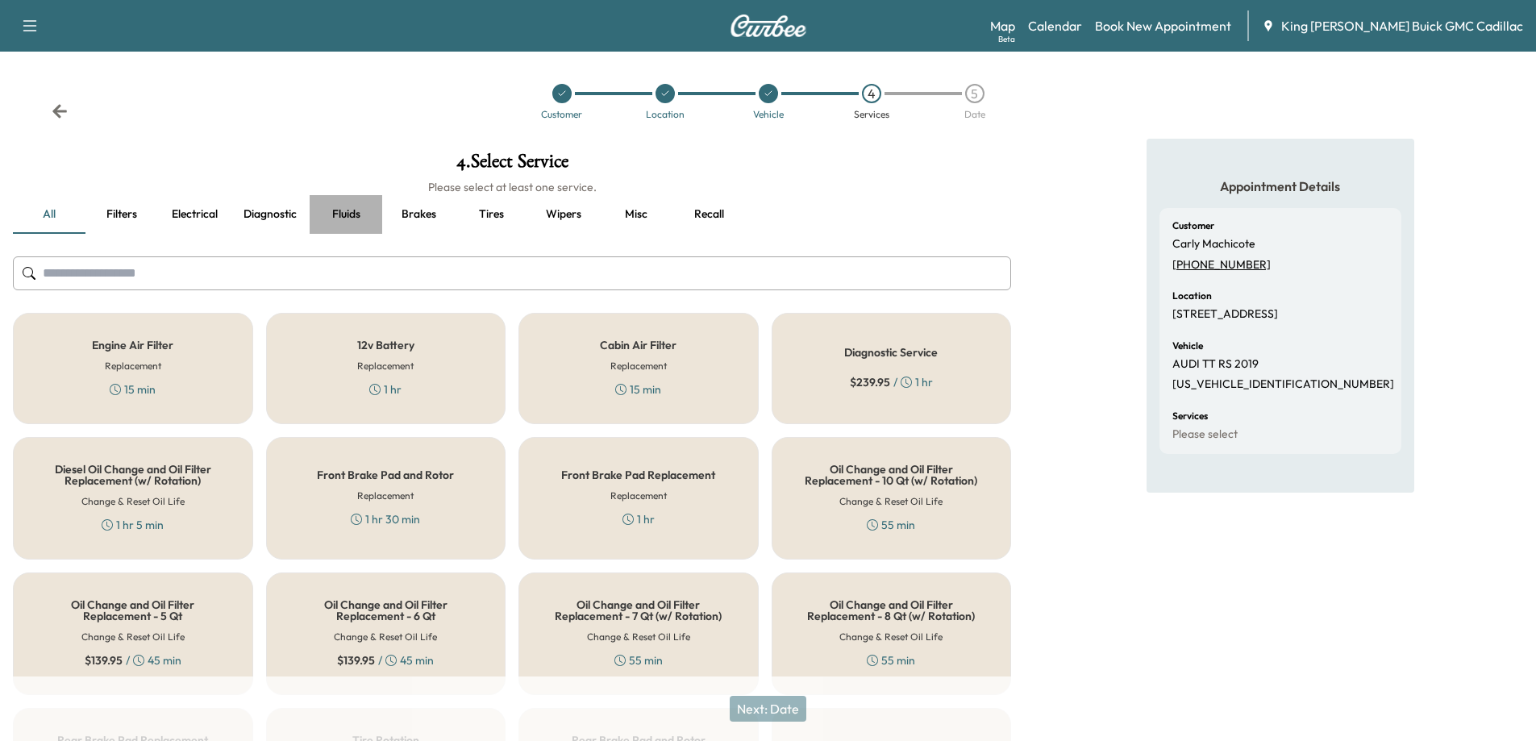
click at [354, 215] on button "Fluids" at bounding box center [346, 214] width 73 height 39
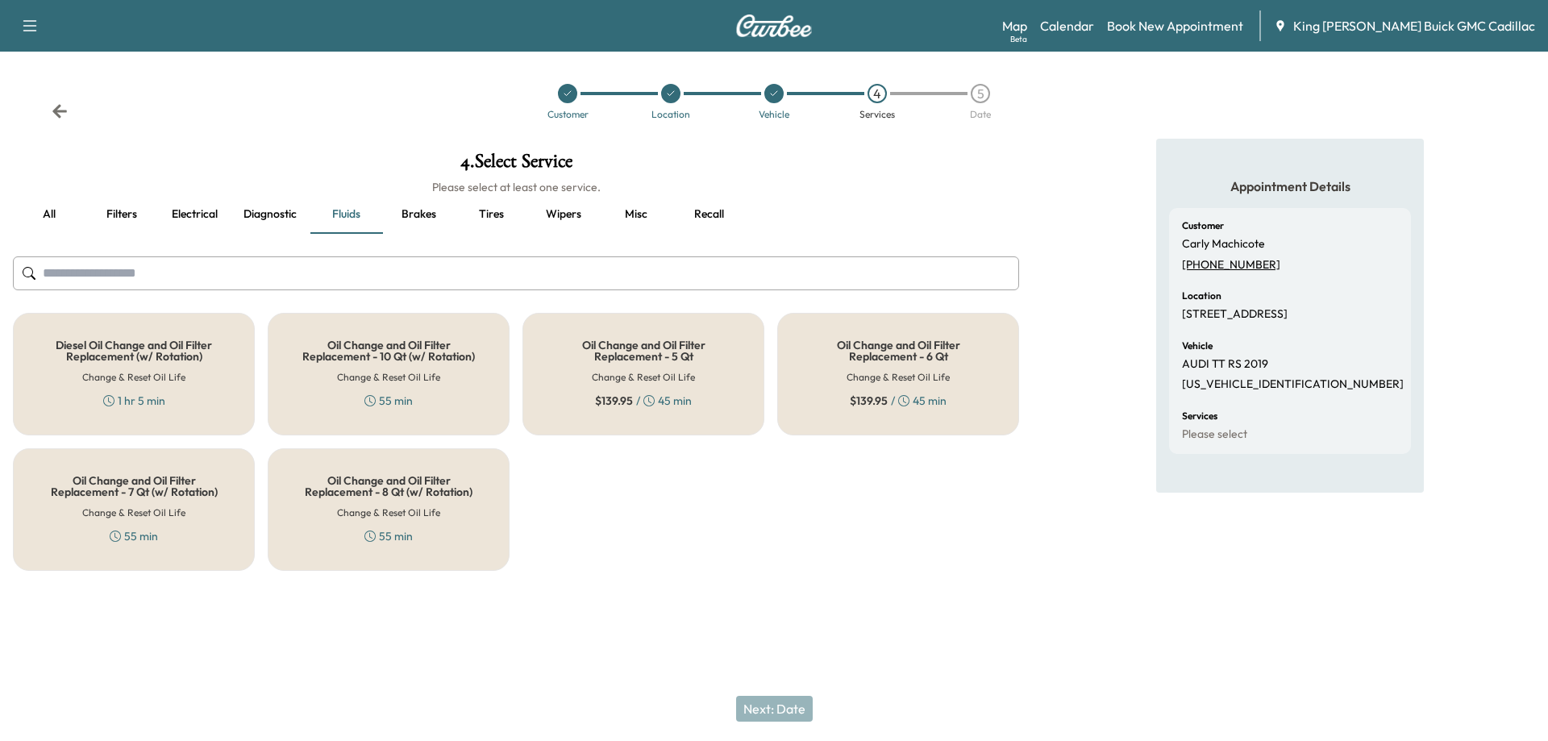
click at [580, 527] on div "Diesel Oil Change and Oil Filter Replacement (w/ Rotation) Change & Reset Oil L…" at bounding box center [516, 442] width 1006 height 258
click at [985, 162] on div "Appointment Details Customer [PERSON_NAME] [PHONE_NUMBER] Location [STREET_ADDR…" at bounding box center [1290, 361] width 516 height 445
